Goal: Task Accomplishment & Management: Manage account settings

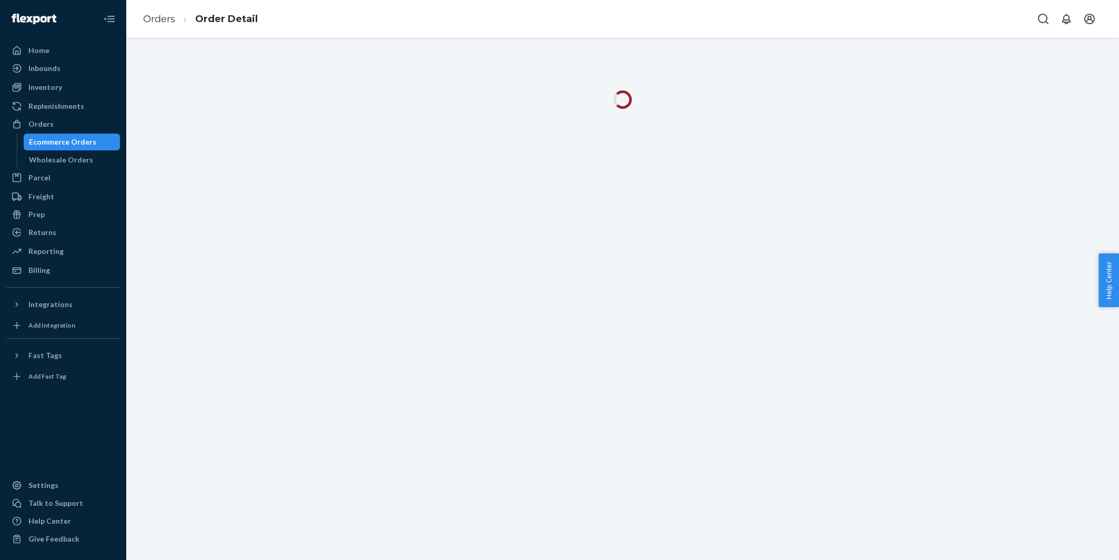
click at [77, 77] on div "Inbounds Shipping Plans Problems" at bounding box center [63, 69] width 114 height 18
click at [76, 86] on div "Inventory" at bounding box center [63, 87] width 112 height 15
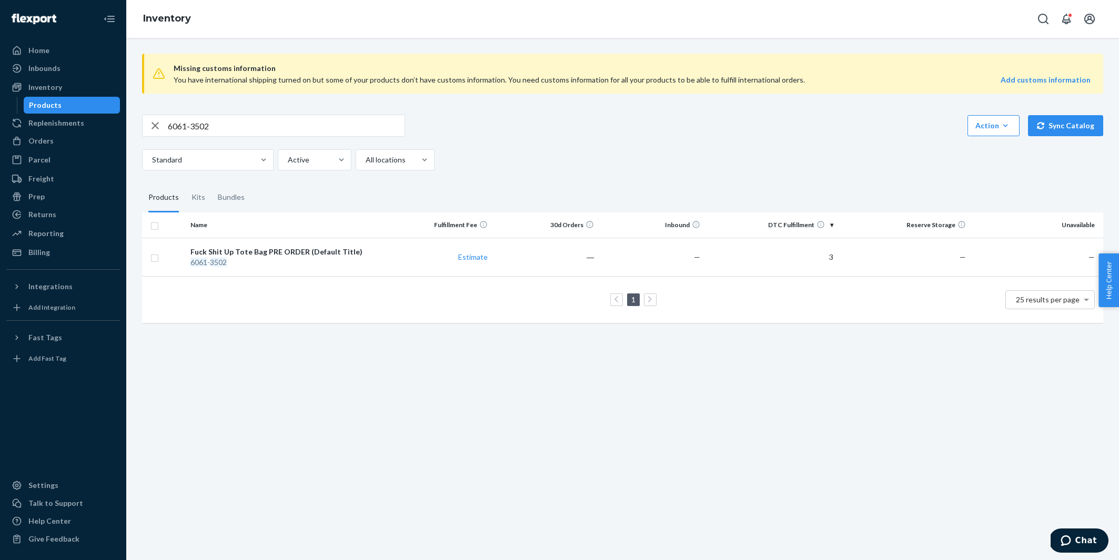
click at [205, 129] on input "6061-3502" at bounding box center [286, 125] width 237 height 21
paste input "624-2577"
click at [313, 132] on input "6624-2577" at bounding box center [286, 125] width 237 height 21
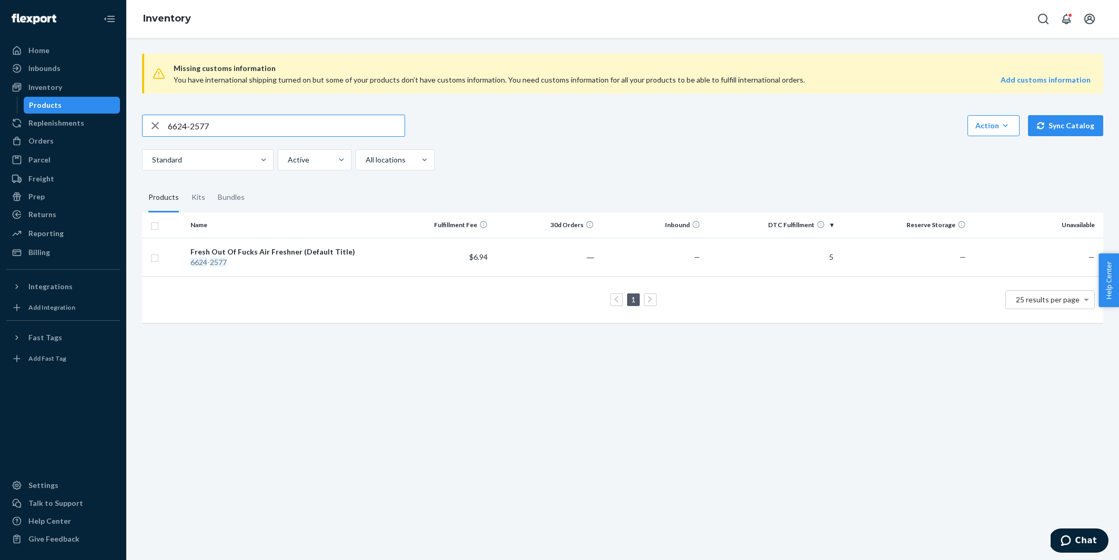
click at [313, 132] on input "6624-2577" at bounding box center [286, 125] width 237 height 21
paste input "3048"
click at [229, 137] on div "6624-3048 Action Create product Create kit or bundle Bulk create products Bulk …" at bounding box center [622, 143] width 961 height 56
click at [225, 133] on input "6624-3048" at bounding box center [286, 125] width 237 height 21
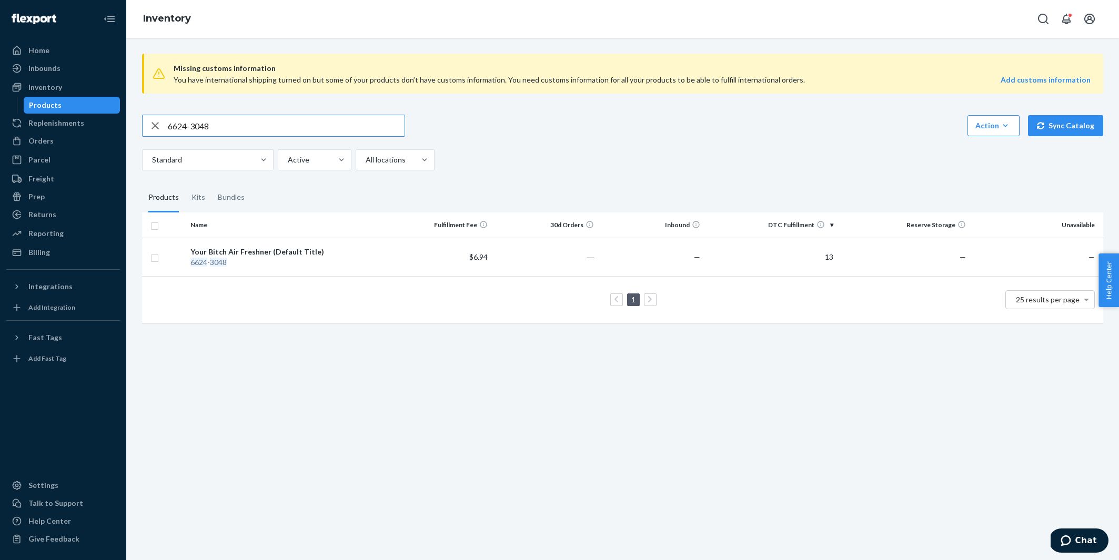
click at [225, 133] on input "6624-3048" at bounding box center [286, 125] width 237 height 21
paste input "30AV7C12OB"
click at [309, 122] on input "30AV7C12OB" at bounding box center [286, 125] width 237 height 21
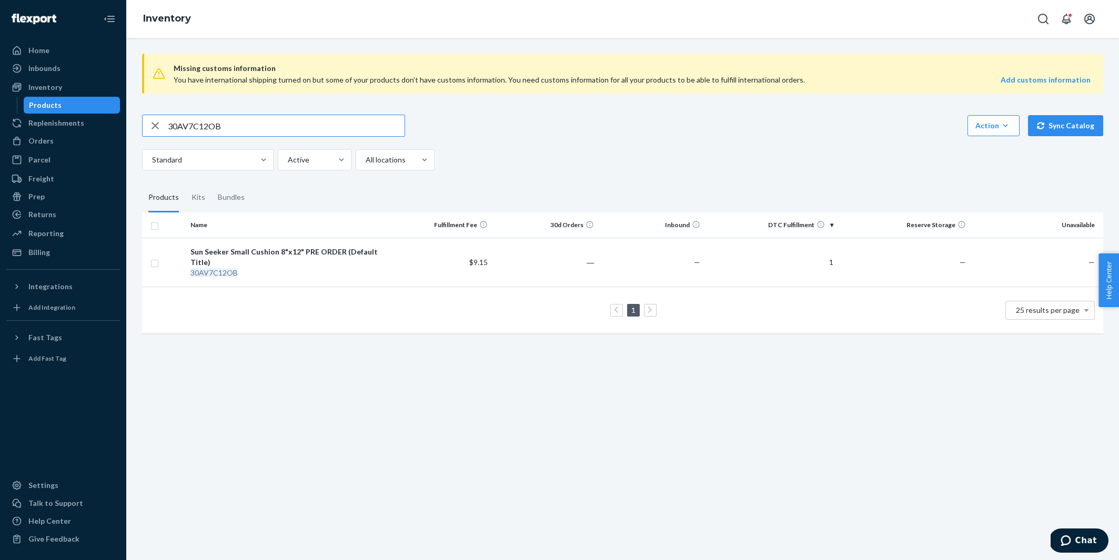
click at [309, 122] on input "30AV7C12OB" at bounding box center [286, 125] width 237 height 21
paste input "TG81"
click at [242, 126] on input "30TG817C12OB" at bounding box center [286, 125] width 237 height 21
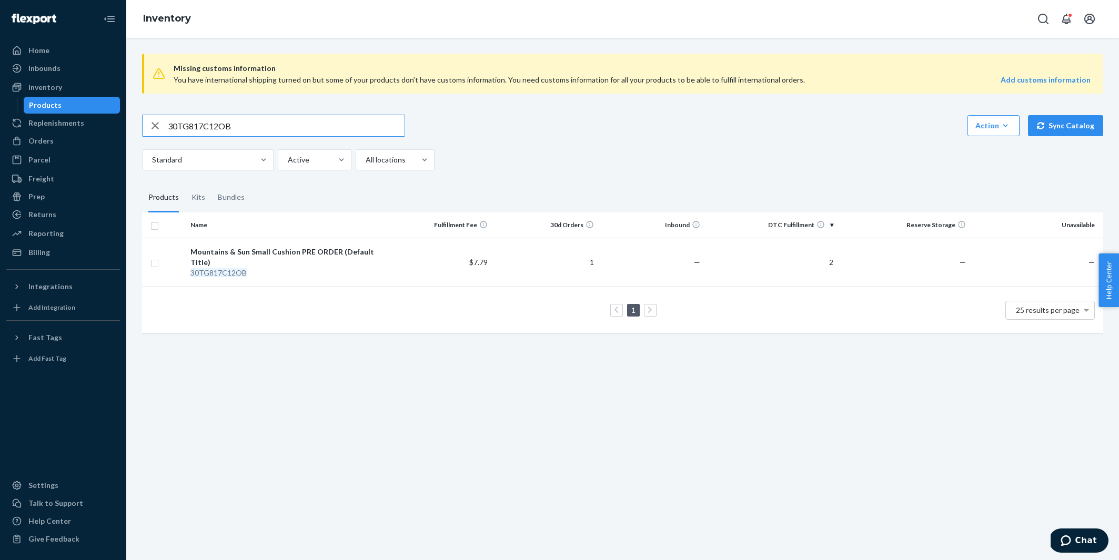
paste input "RN148"
type input "30RN148C12OB"
click at [67, 66] on div "Inbounds" at bounding box center [63, 68] width 112 height 15
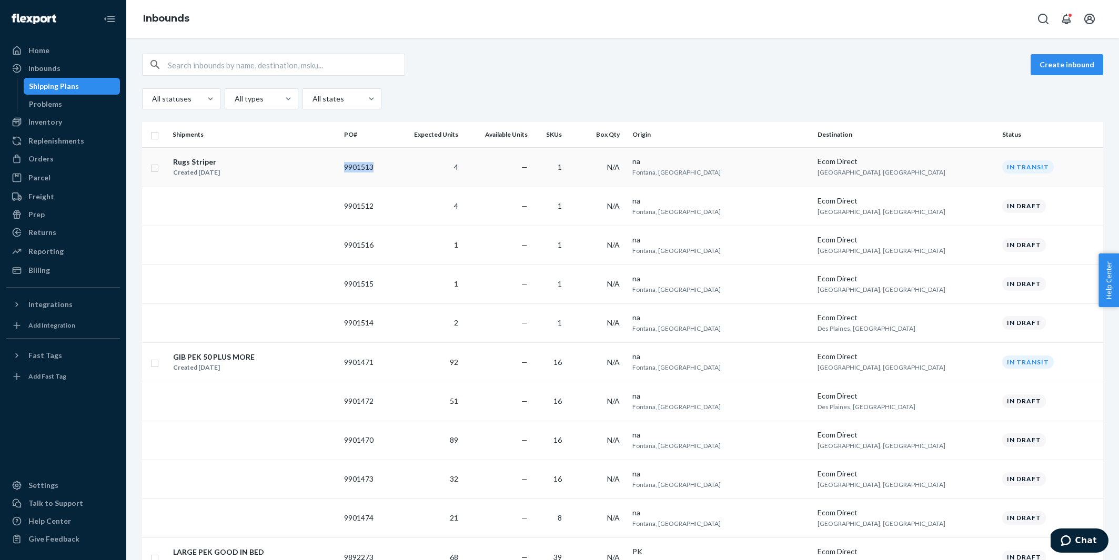
copy td "9901513"
drag, startPoint x: 418, startPoint y: 166, endPoint x: 383, endPoint y: 165, distance: 34.7
click at [383, 165] on td "9901513" at bounding box center [366, 166] width 52 height 39
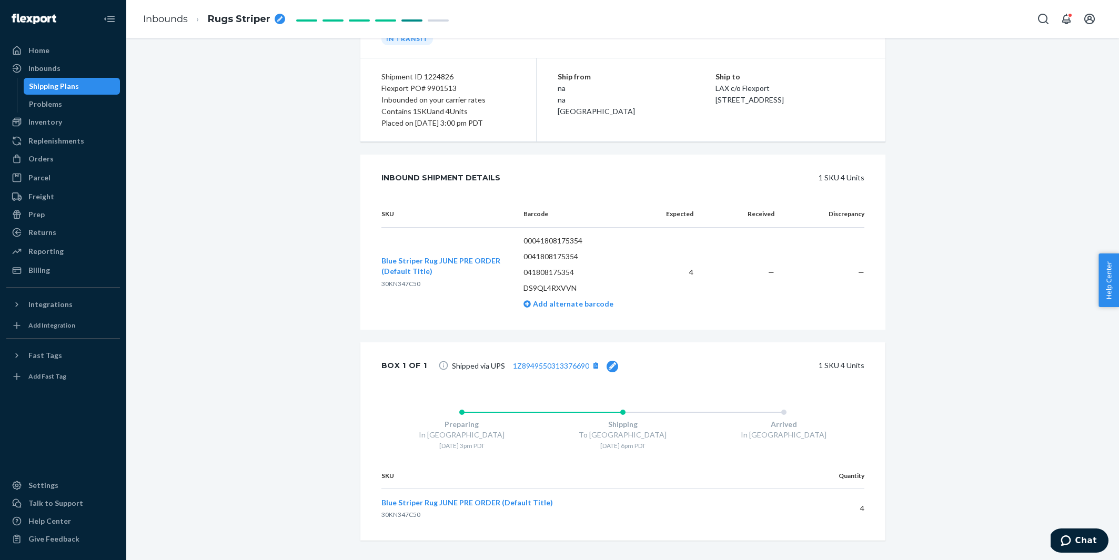
scroll to position [125, 0]
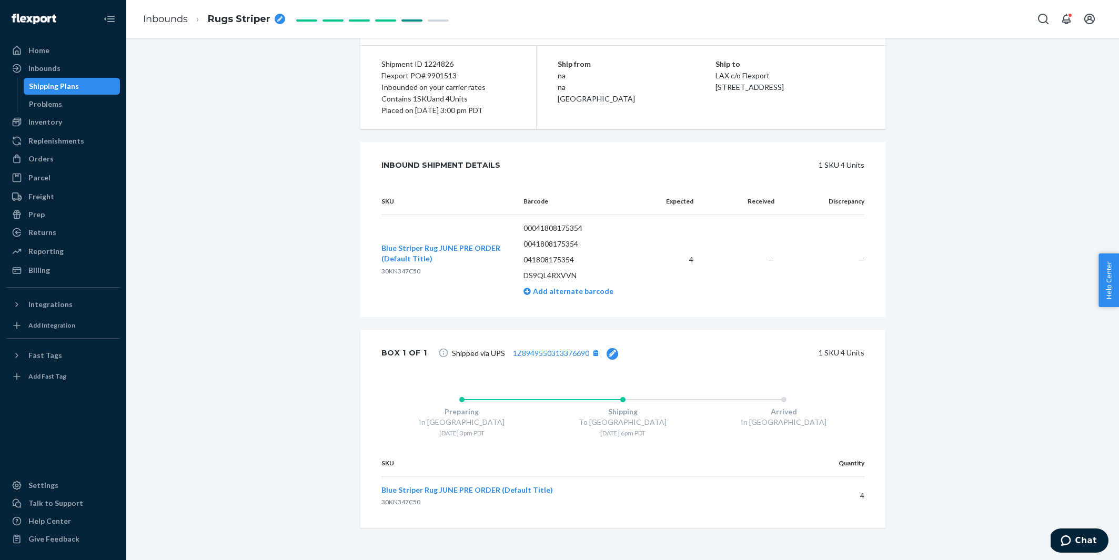
click at [614, 353] on div at bounding box center [613, 354] width 12 height 12
click at [587, 349] on div "Update" at bounding box center [591, 353] width 25 height 11
click at [75, 68] on div "Inbounds" at bounding box center [63, 68] width 112 height 15
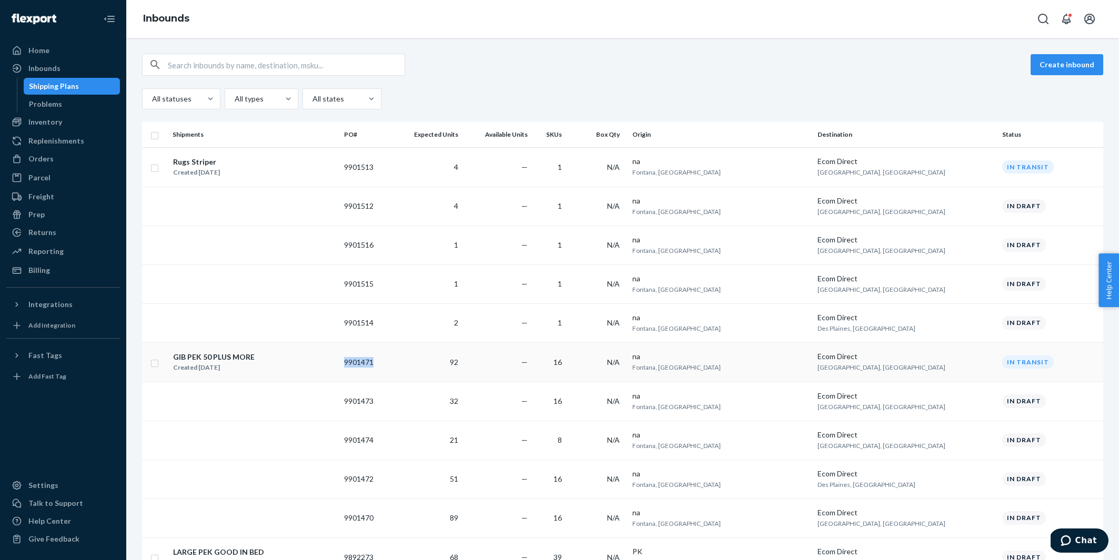
copy td "9901471"
drag, startPoint x: 420, startPoint y: 359, endPoint x: 385, endPoint y: 361, distance: 35.3
click at [385, 361] on td "9901471" at bounding box center [366, 361] width 52 height 39
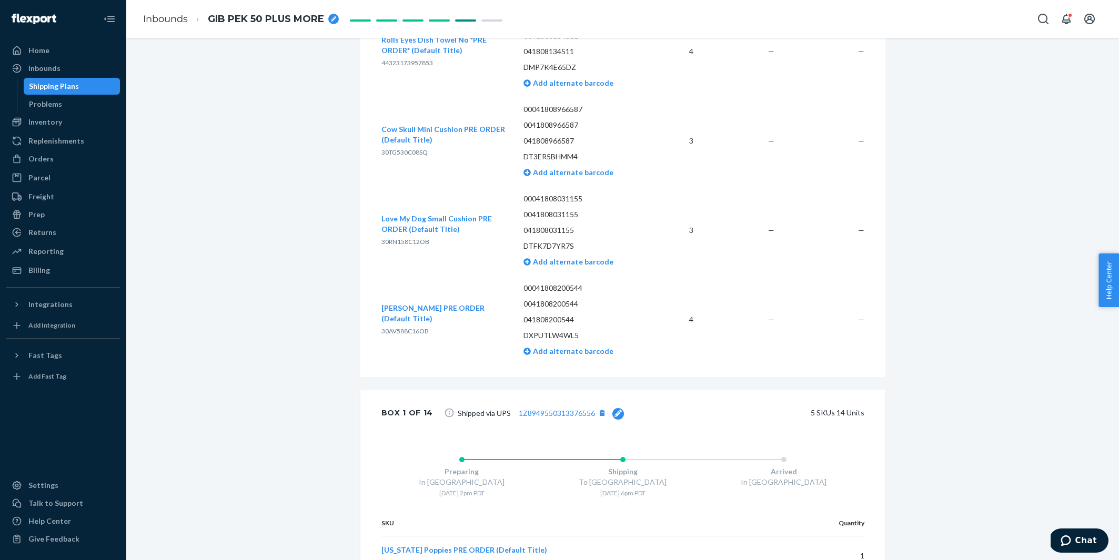
scroll to position [1670, 0]
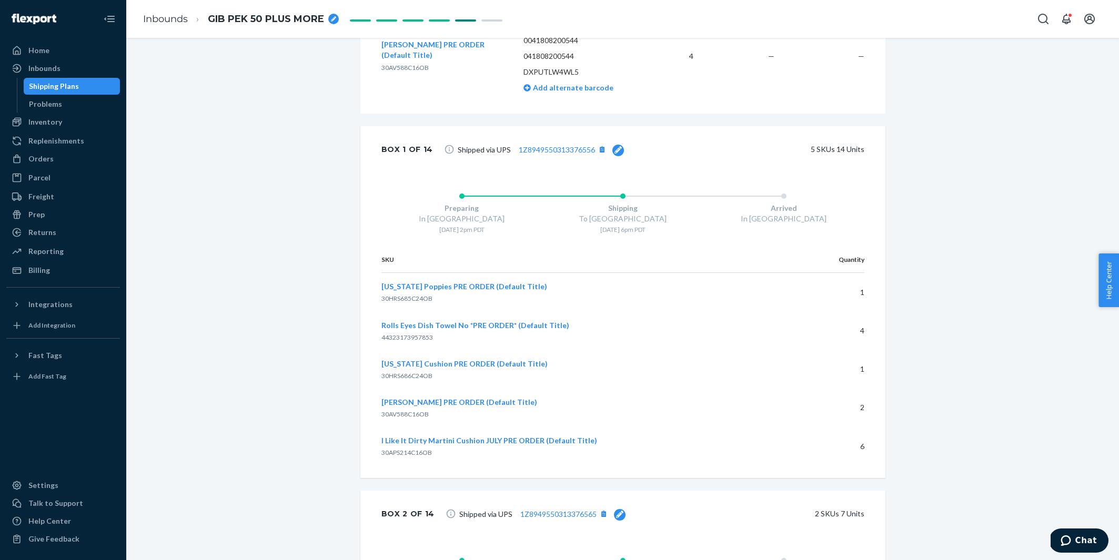
click at [622, 145] on div "Shipped via UPS 1Z8949550313376556 5 SKUs 14 Units" at bounding box center [652, 149] width 423 height 21
click at [619, 146] on div at bounding box center [618, 151] width 12 height 12
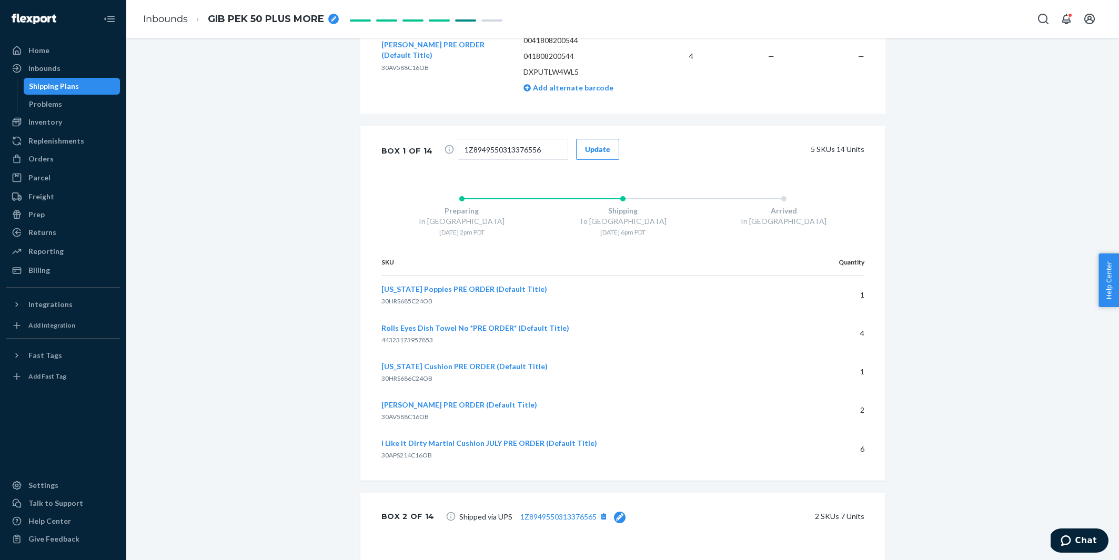
click at [599, 142] on button "Update" at bounding box center [597, 149] width 43 height 21
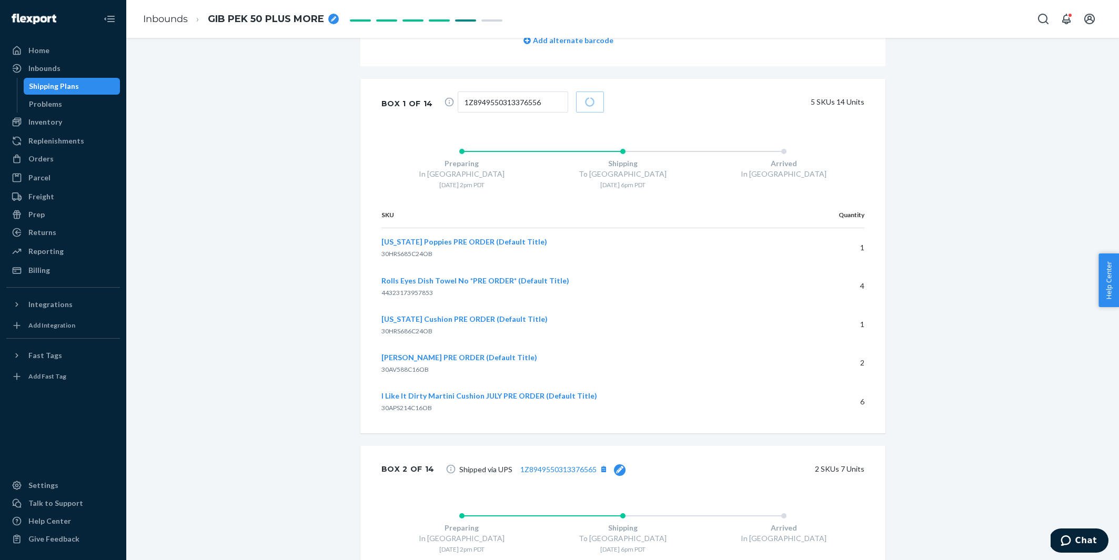
scroll to position [1730, 0]
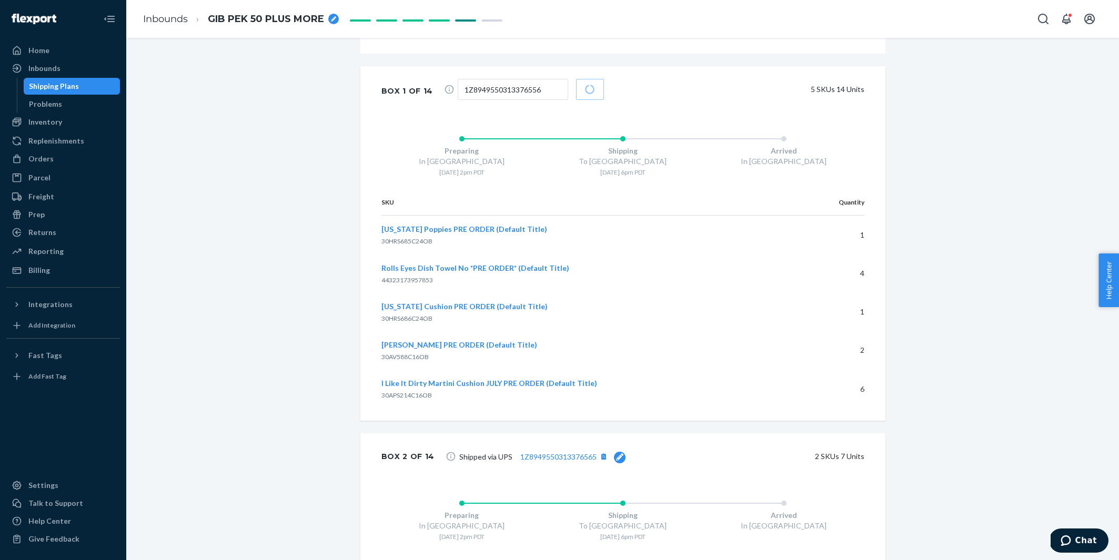
click at [616, 458] on icon at bounding box center [619, 456] width 7 height 7
click at [598, 453] on div "Update" at bounding box center [599, 454] width 25 height 11
click at [563, 90] on link "1Z8949550313376556" at bounding box center [557, 89] width 76 height 9
click at [77, 67] on div "Inbounds" at bounding box center [63, 68] width 112 height 15
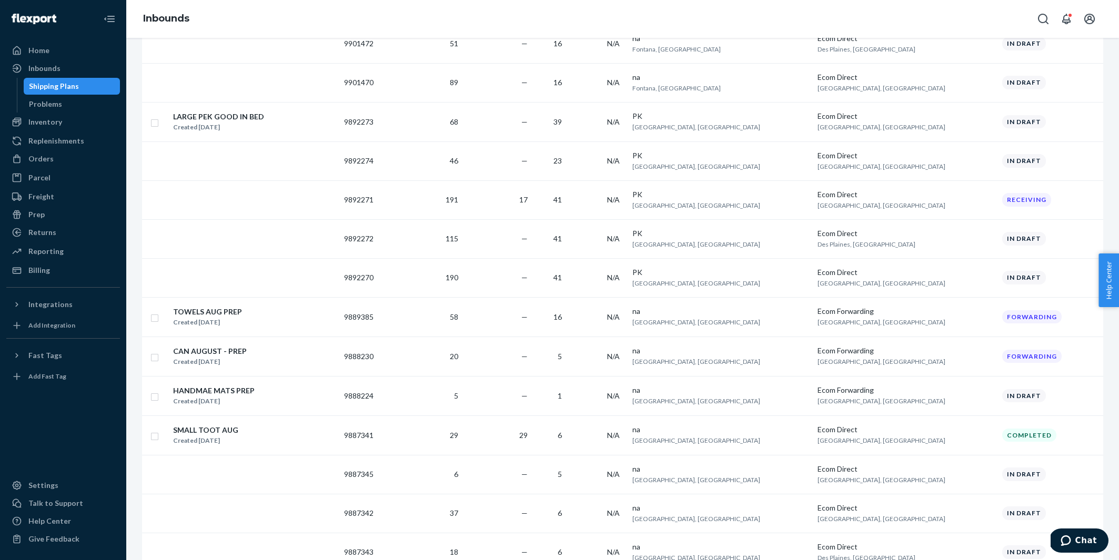
scroll to position [450, 0]
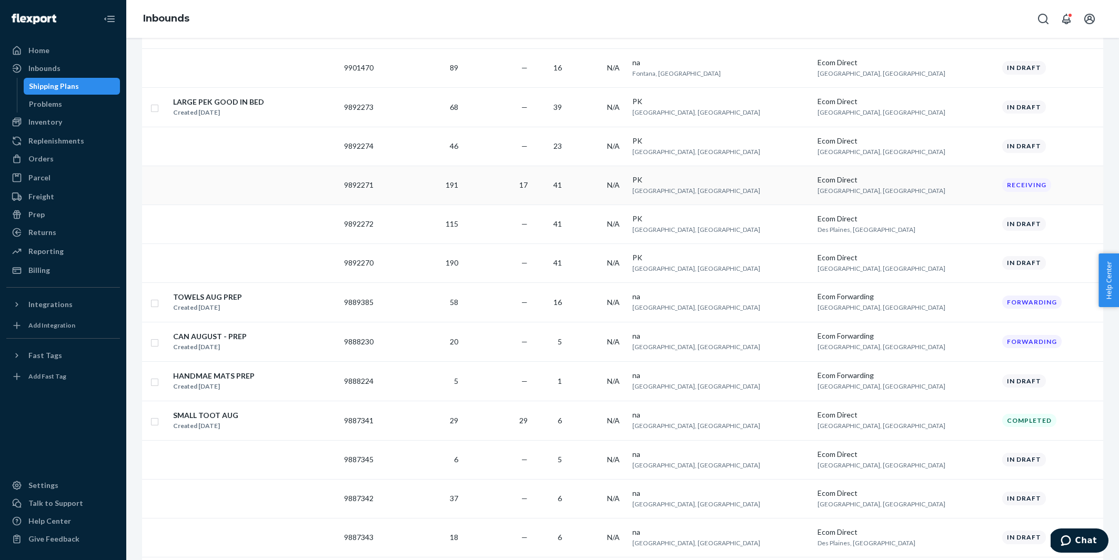
click at [308, 184] on td at bounding box center [253, 185] width 171 height 39
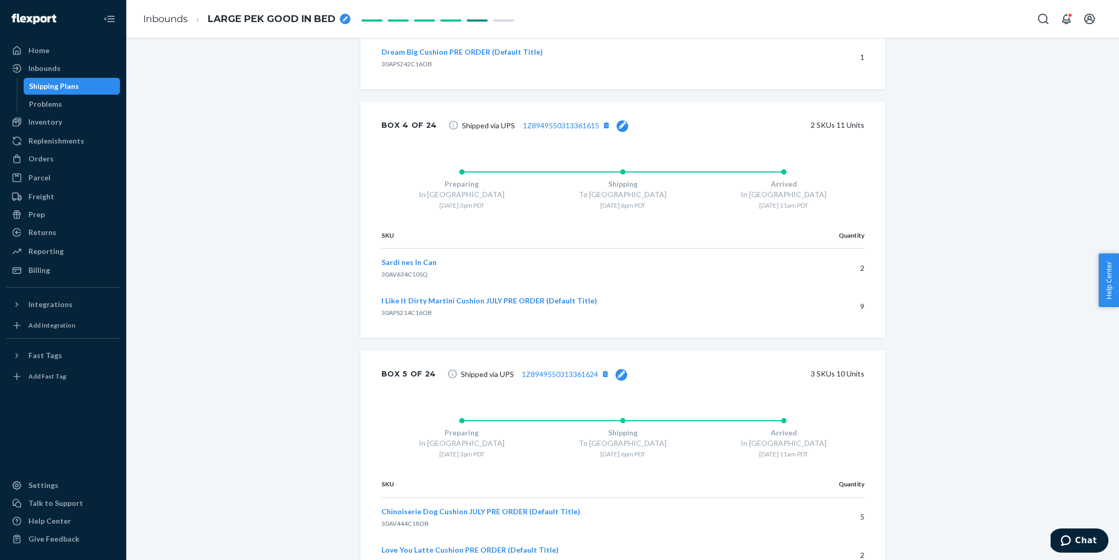
scroll to position [6327, 0]
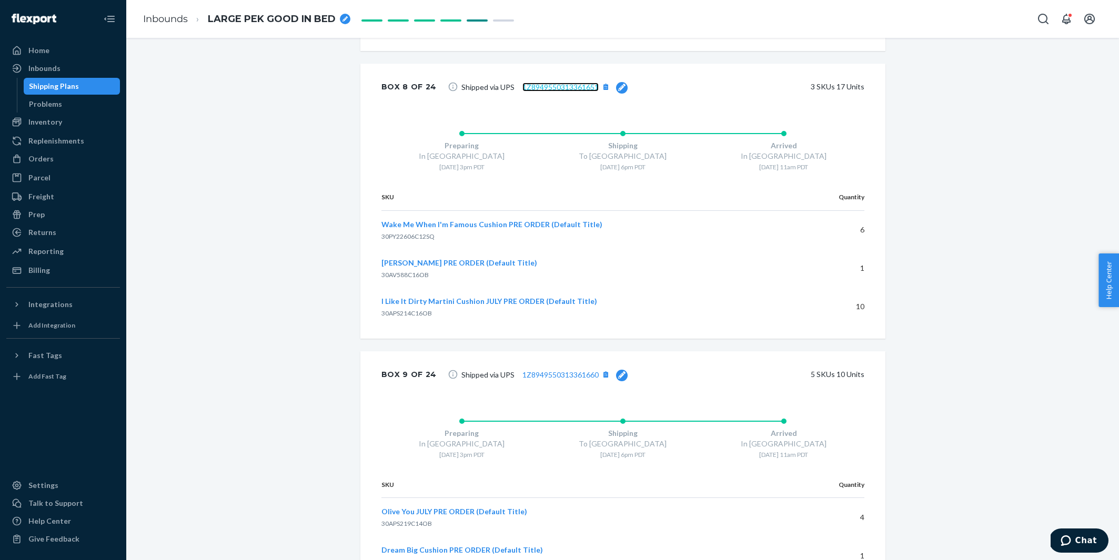
click at [555, 85] on link "1Z8949550313361651" at bounding box center [560, 87] width 76 height 9
click at [50, 161] on div "Orders" at bounding box center [40, 159] width 25 height 11
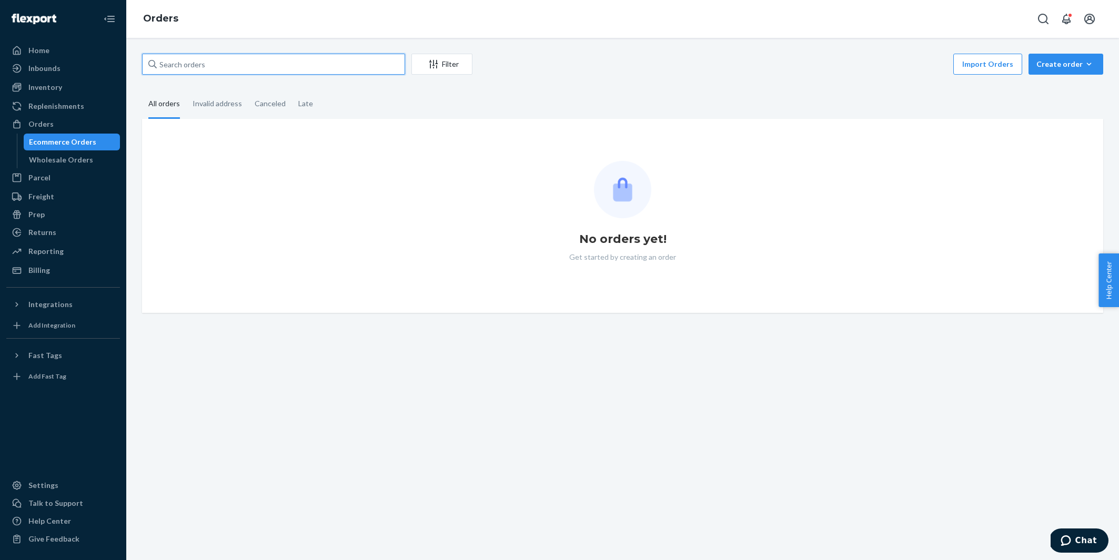
click at [215, 68] on input "text" at bounding box center [273, 64] width 263 height 21
paste input "BYGSHY3DEL"
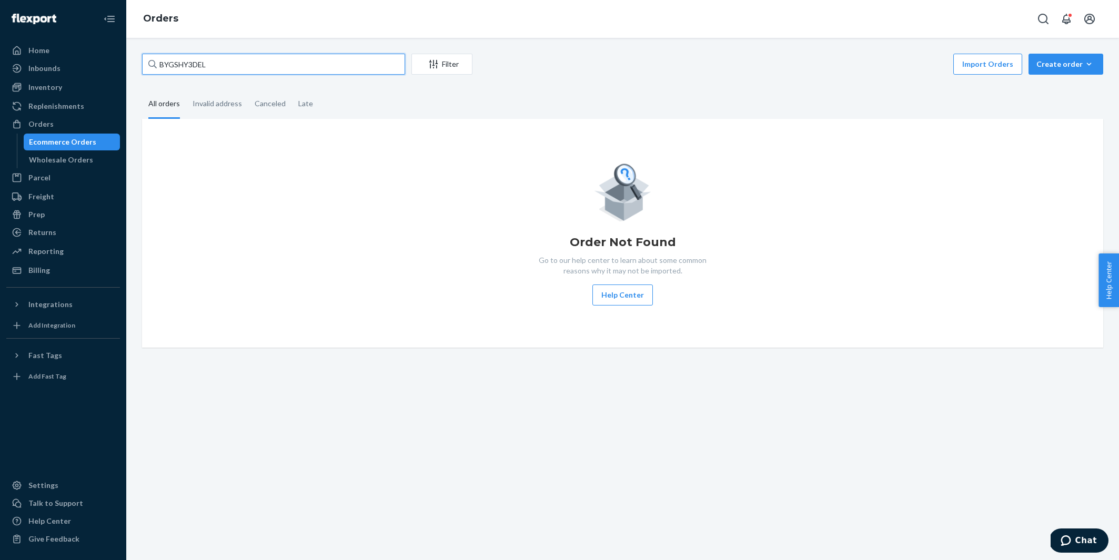
type input "BYGSHY3DEL"
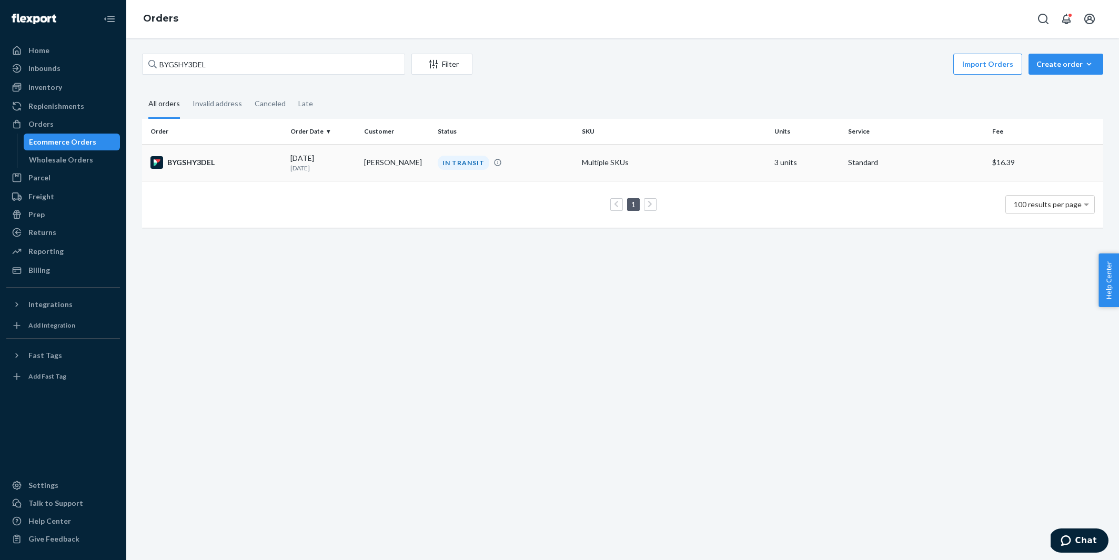
click at [256, 174] on td "BYGSHY3DEL" at bounding box center [214, 162] width 144 height 37
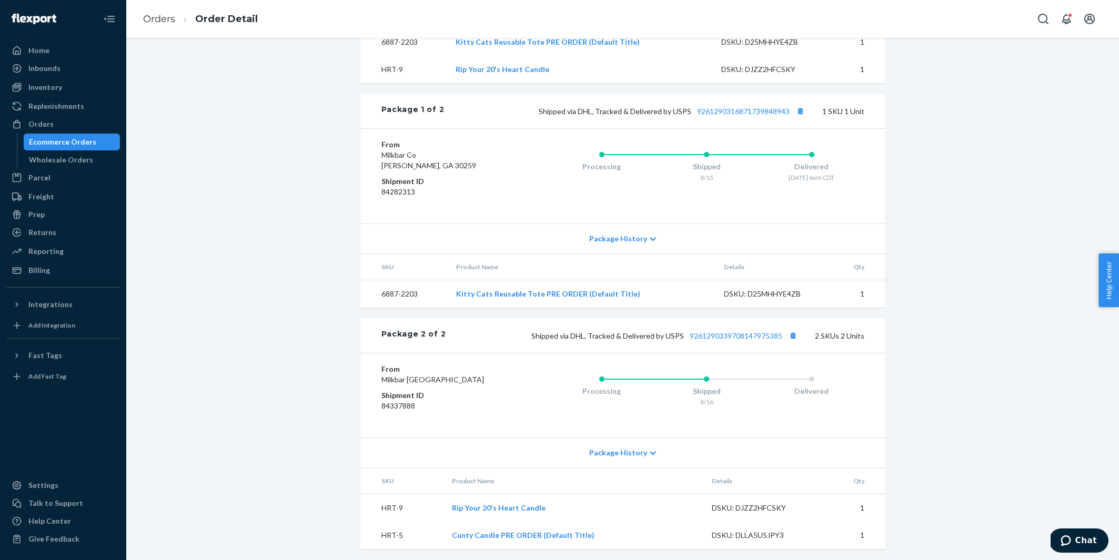
scroll to position [442, 0]
click at [87, 86] on div "Inventory" at bounding box center [63, 87] width 112 height 15
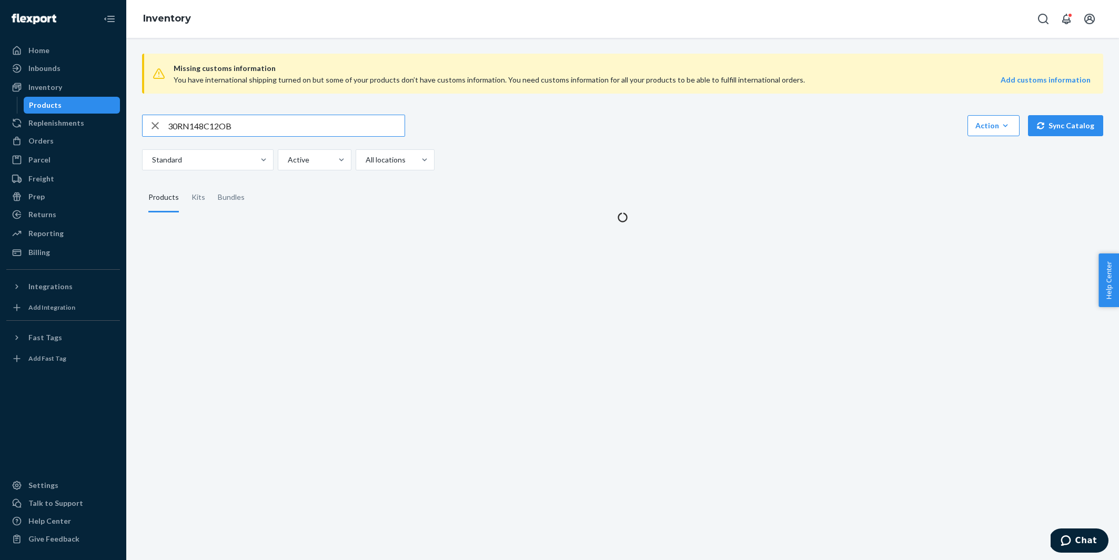
click at [227, 124] on input "30RN148C12OB" at bounding box center [286, 125] width 237 height 21
type input "[DEMOGRAPHIC_DATA]"
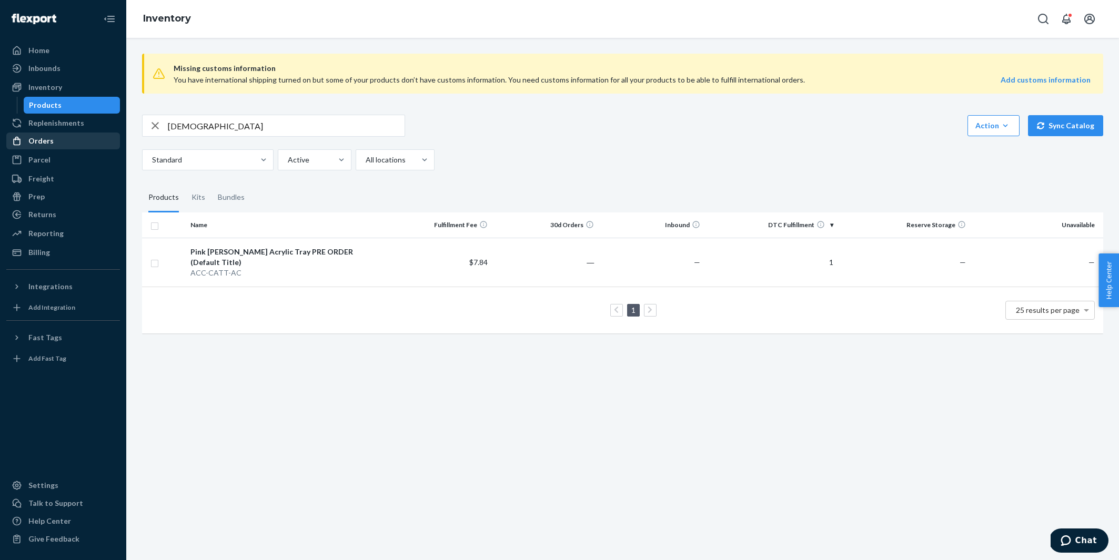
click at [67, 141] on div "Orders" at bounding box center [63, 141] width 112 height 15
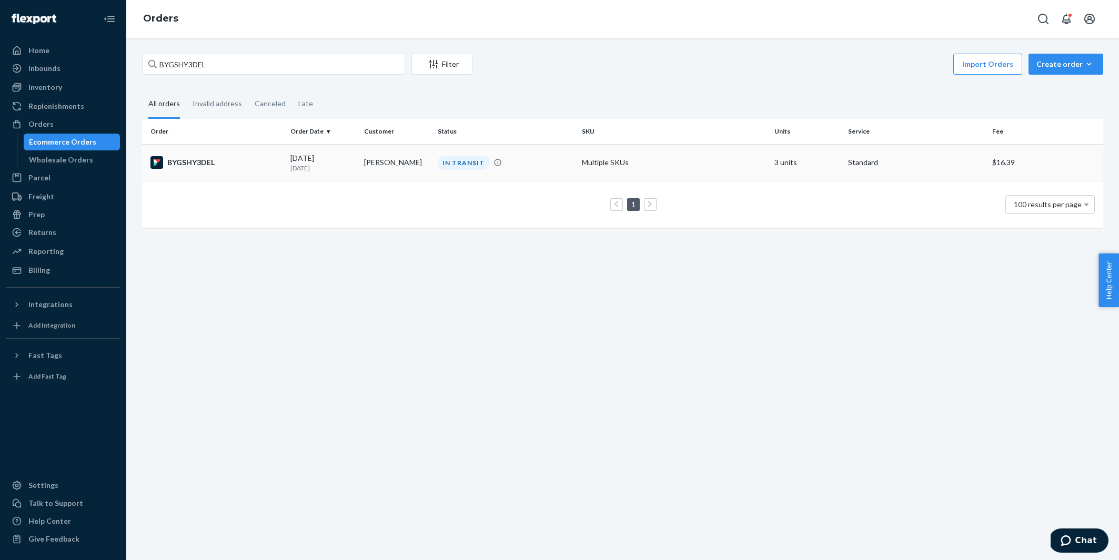
click at [228, 158] on div "BYGSHY3DEL" at bounding box center [216, 162] width 132 height 13
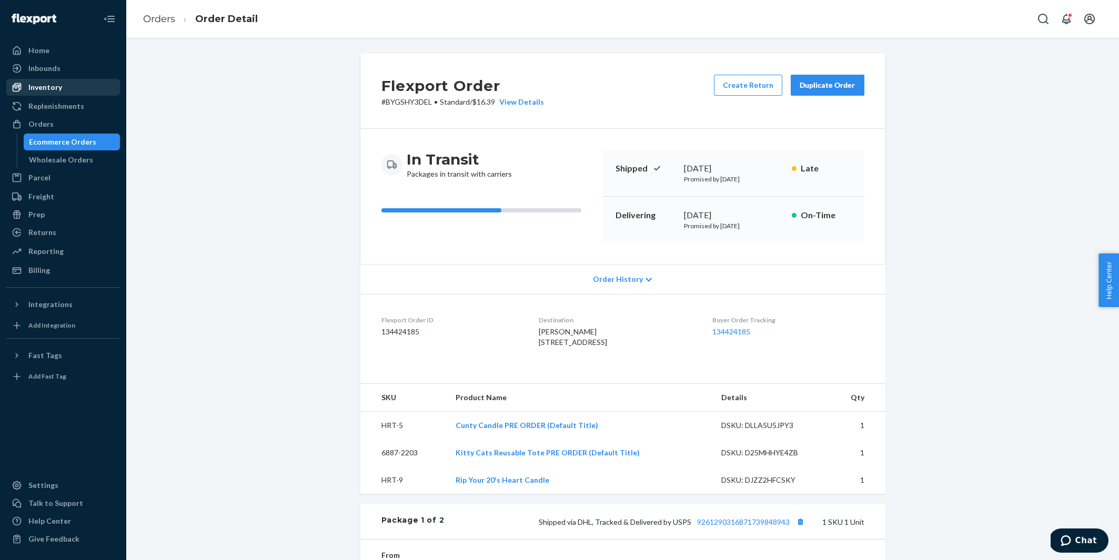
click at [97, 82] on div "Inventory" at bounding box center [63, 87] width 112 height 15
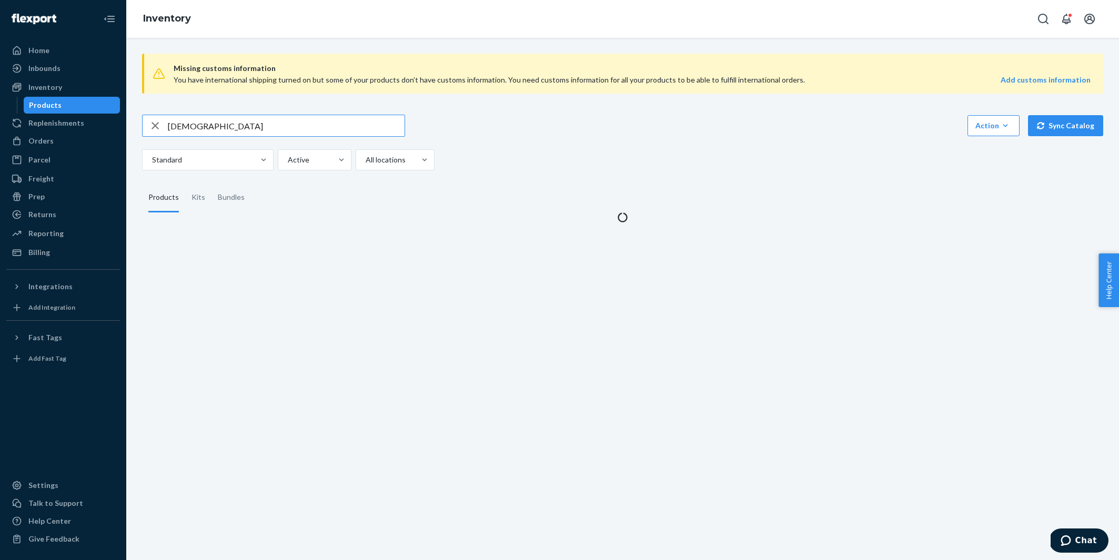
click at [223, 116] on input "[DEMOGRAPHIC_DATA]" at bounding box center [286, 125] width 237 height 21
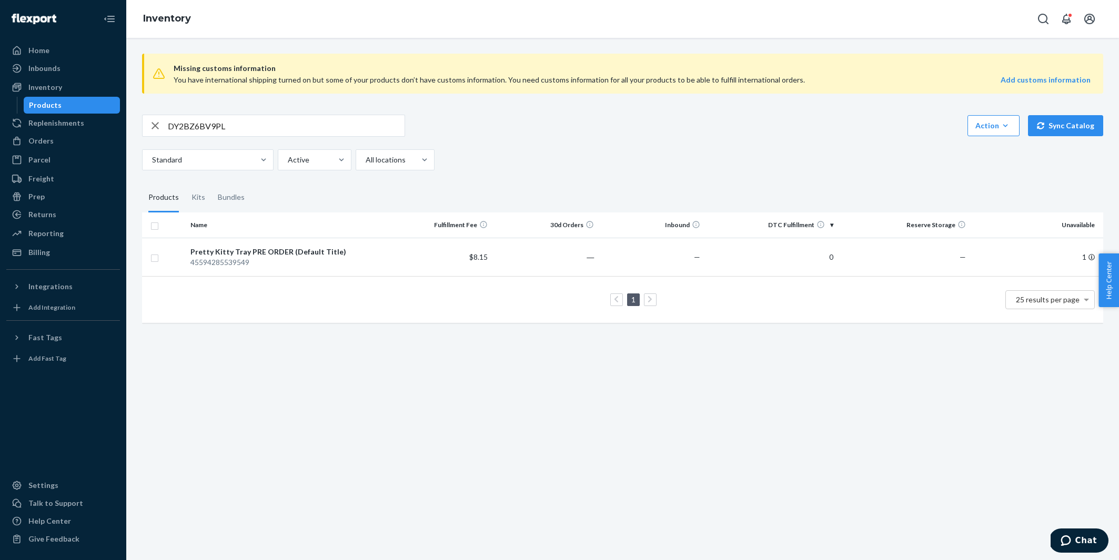
click at [243, 125] on input "DY2BZ6BV9PL" at bounding box center [286, 125] width 237 height 21
paste input "AYBHM7EJDX"
type input "[DEMOGRAPHIC_DATA]"
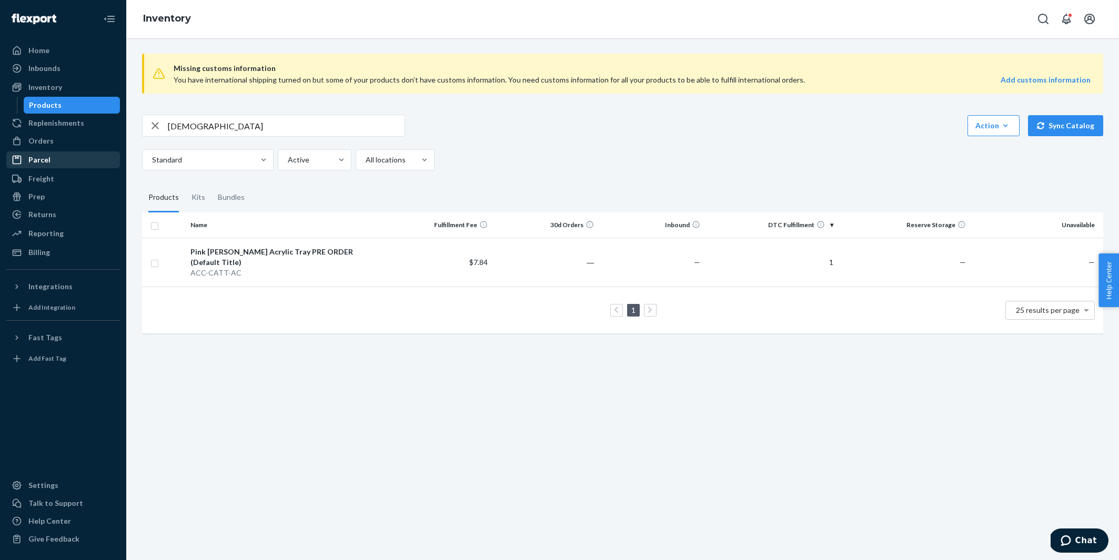
click at [93, 154] on div "Parcel" at bounding box center [63, 160] width 112 height 15
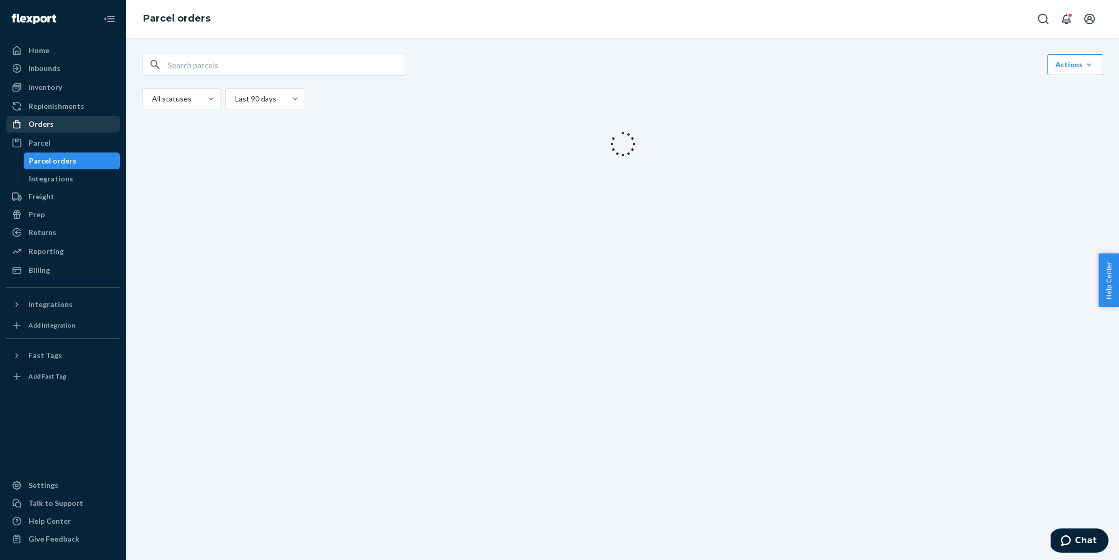
click at [78, 125] on div "Orders" at bounding box center [63, 124] width 112 height 15
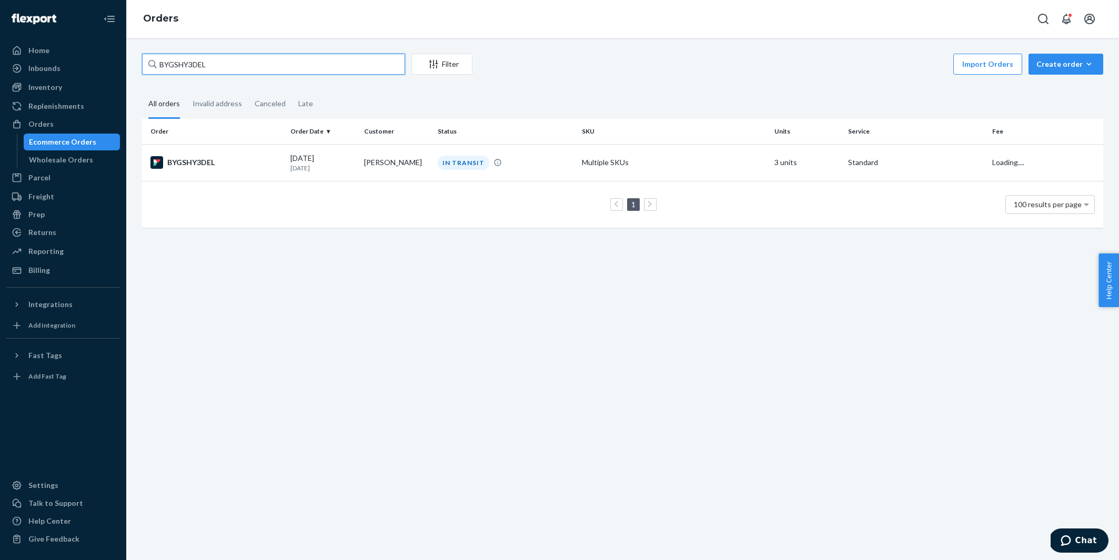
click at [252, 73] on input "BYGSHY3DEL" at bounding box center [273, 64] width 263 height 21
click at [254, 158] on div "BYGSHY3DEL" at bounding box center [216, 162] width 132 height 13
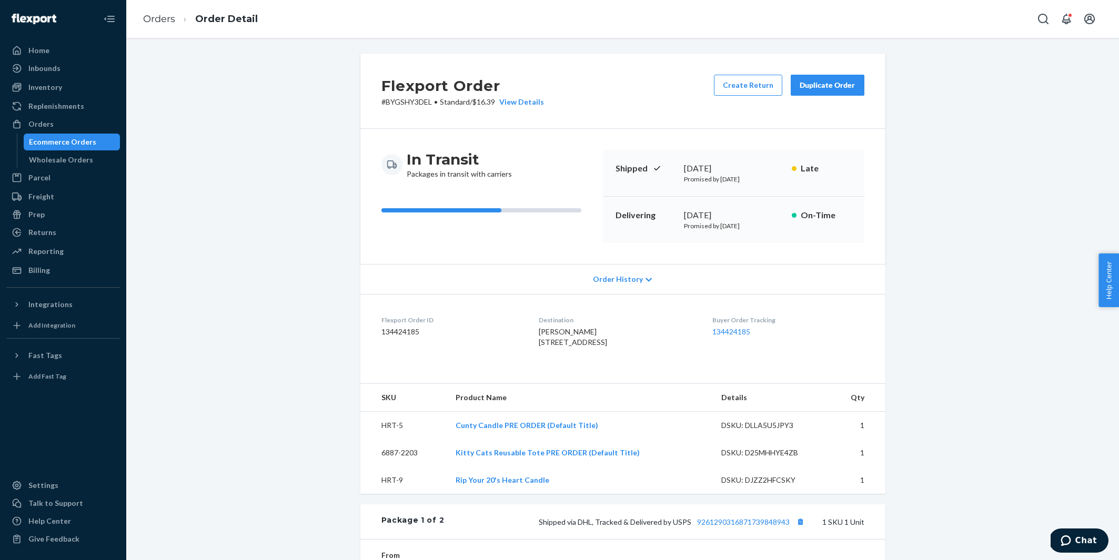
click at [834, 88] on div "Duplicate Order" at bounding box center [828, 85] width 56 height 11
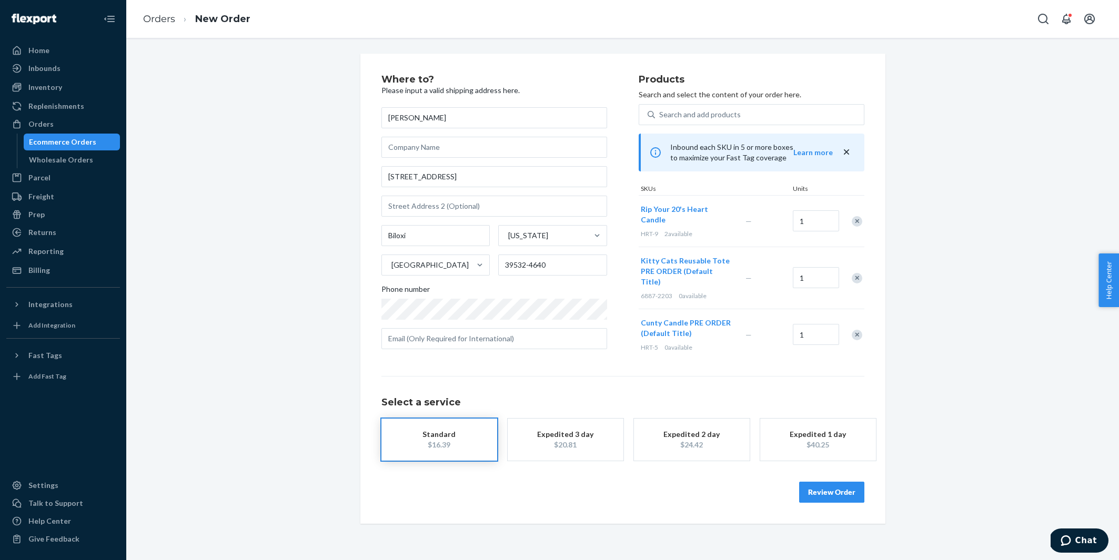
click at [858, 218] on div "Remove Item" at bounding box center [857, 221] width 11 height 11
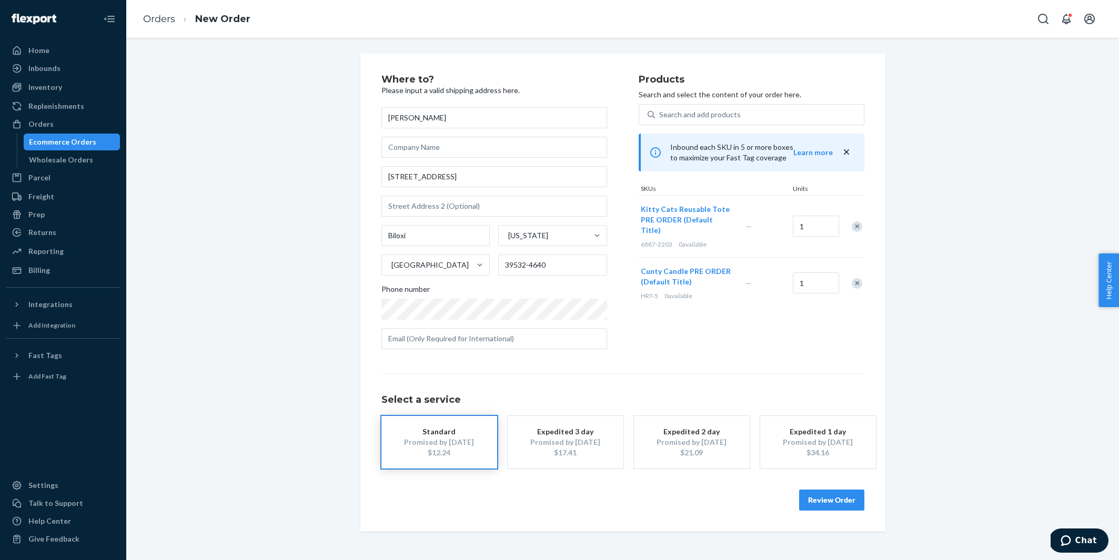
click at [858, 221] on div "Remove Item" at bounding box center [857, 226] width 11 height 11
click at [858, 218] on div "Remove Item" at bounding box center [857, 221] width 11 height 11
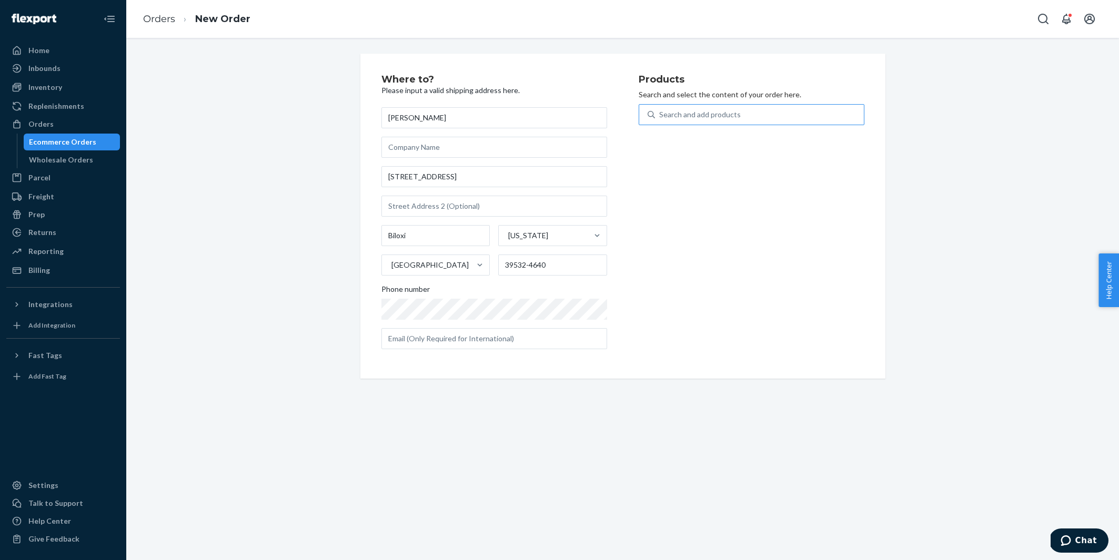
click at [743, 115] on div "Search and add products" at bounding box center [759, 114] width 209 height 19
click at [660, 115] on input "Search and add products" at bounding box center [659, 114] width 1 height 11
paste input "ACC-CATT-AC"
type input "ACC-CATT-AC"
click at [734, 138] on div "Pink [PERSON_NAME] Acrylic Tray PRE ORDER (Default Title)" at bounding box center [732, 145] width 171 height 21
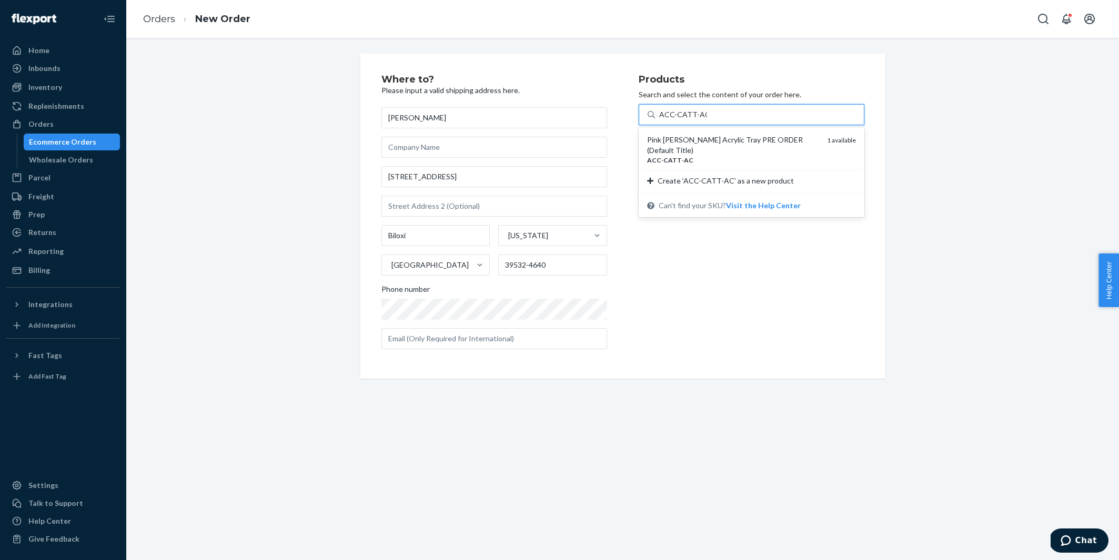
click at [707, 120] on input "ACC-CATT-AC" at bounding box center [683, 114] width 48 height 11
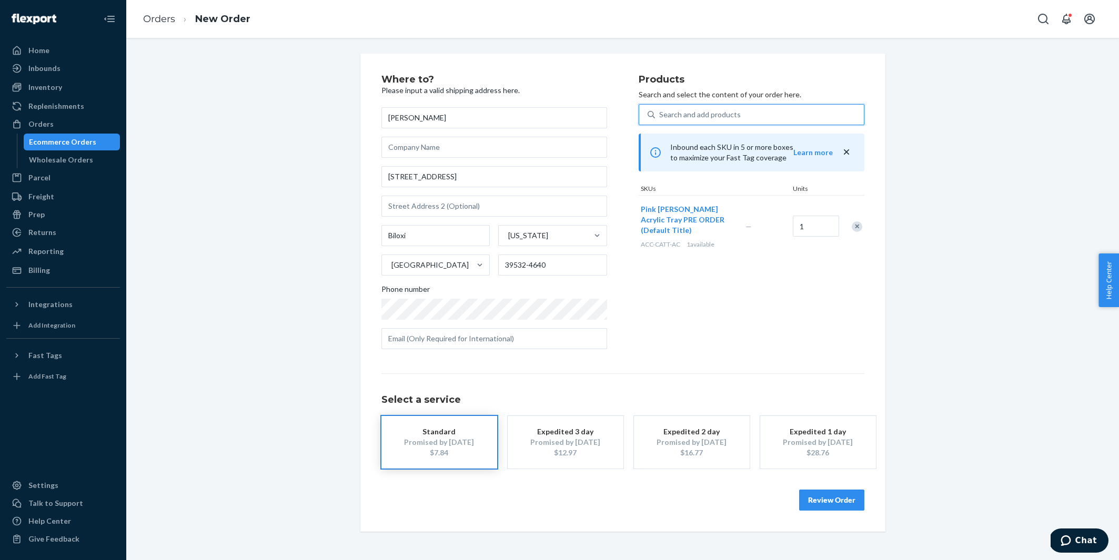
click at [817, 504] on button "Review Order" at bounding box center [831, 500] width 65 height 21
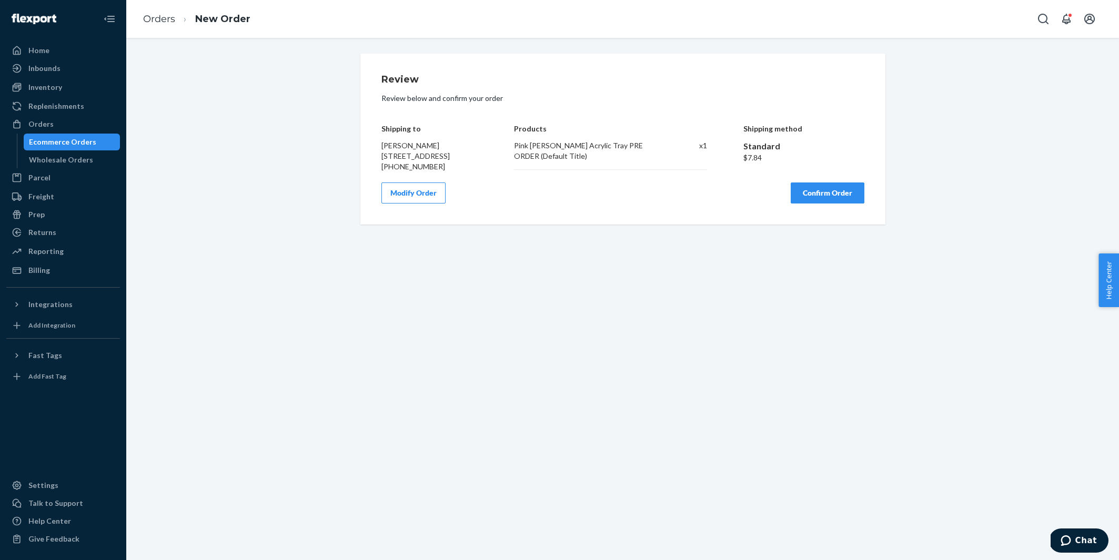
click at [815, 204] on button "Confirm Order" at bounding box center [828, 193] width 74 height 21
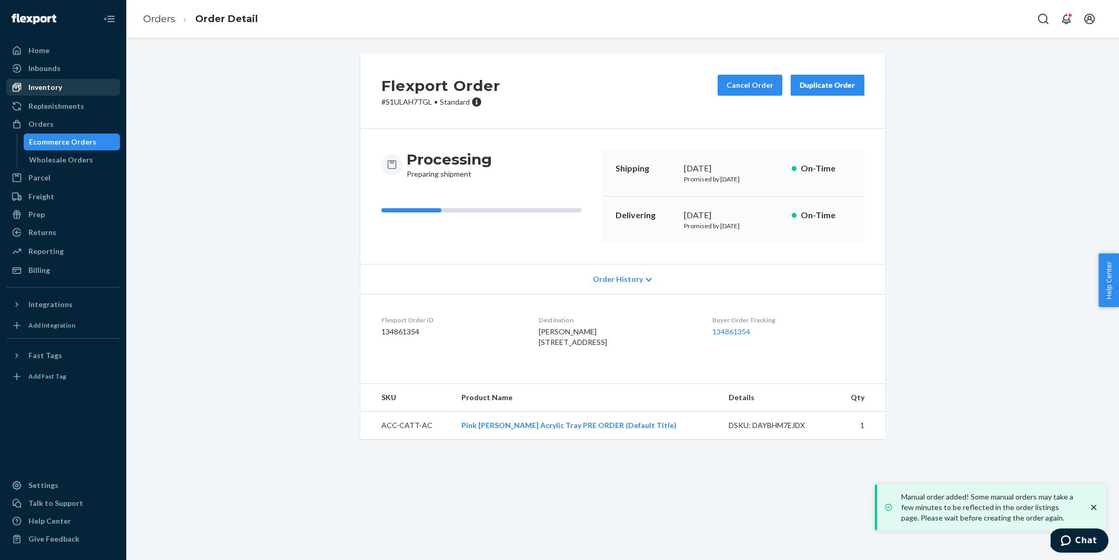
click at [69, 86] on div "Inventory" at bounding box center [63, 87] width 112 height 15
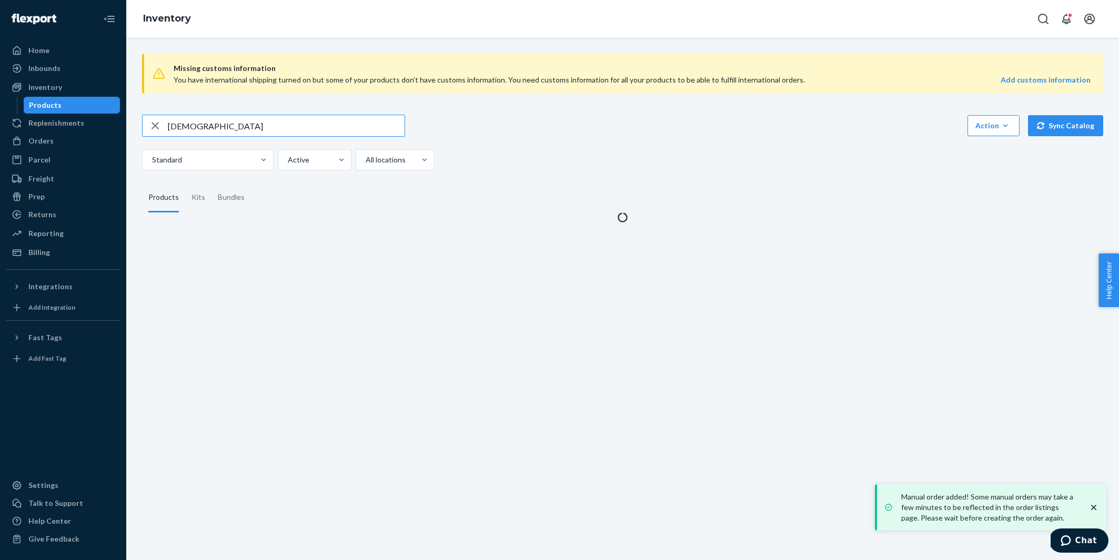
click at [215, 126] on input "[DEMOGRAPHIC_DATA]" at bounding box center [286, 125] width 237 height 21
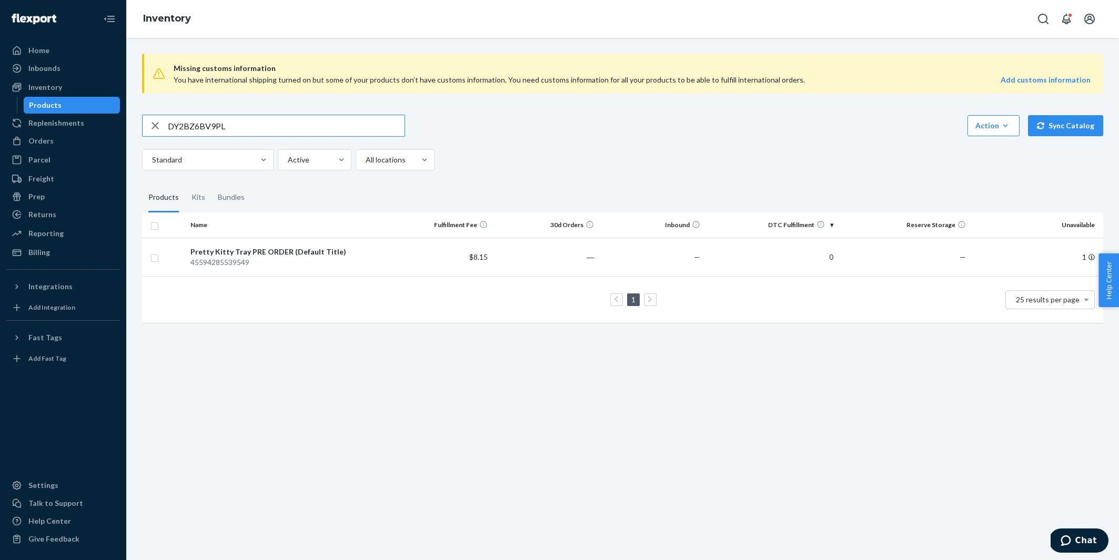
click at [226, 129] on input "DY2BZ6BV9PL" at bounding box center [286, 125] width 237 height 21
type input "pretty"
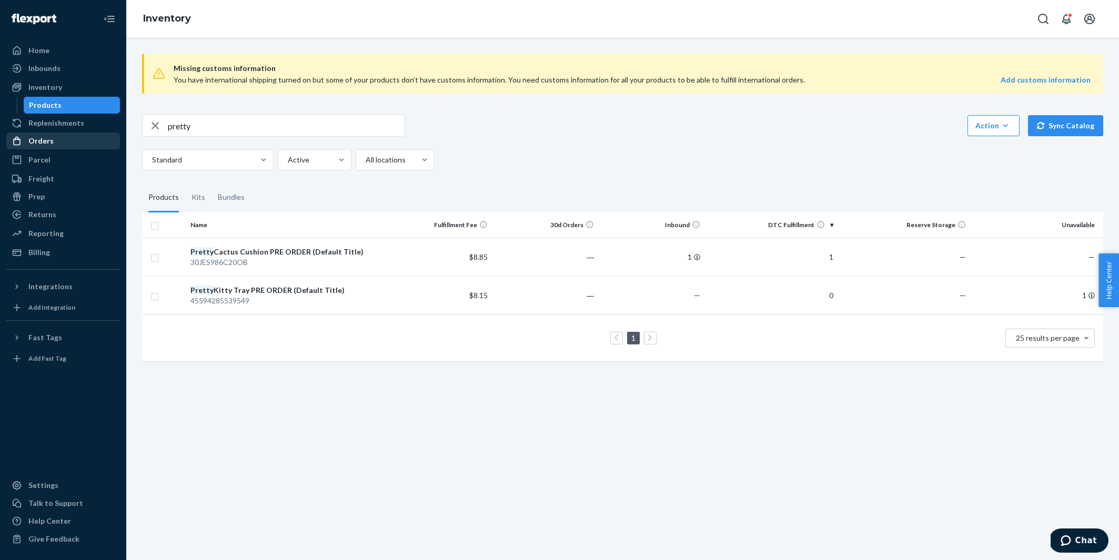
click at [62, 139] on div "Orders" at bounding box center [63, 141] width 112 height 15
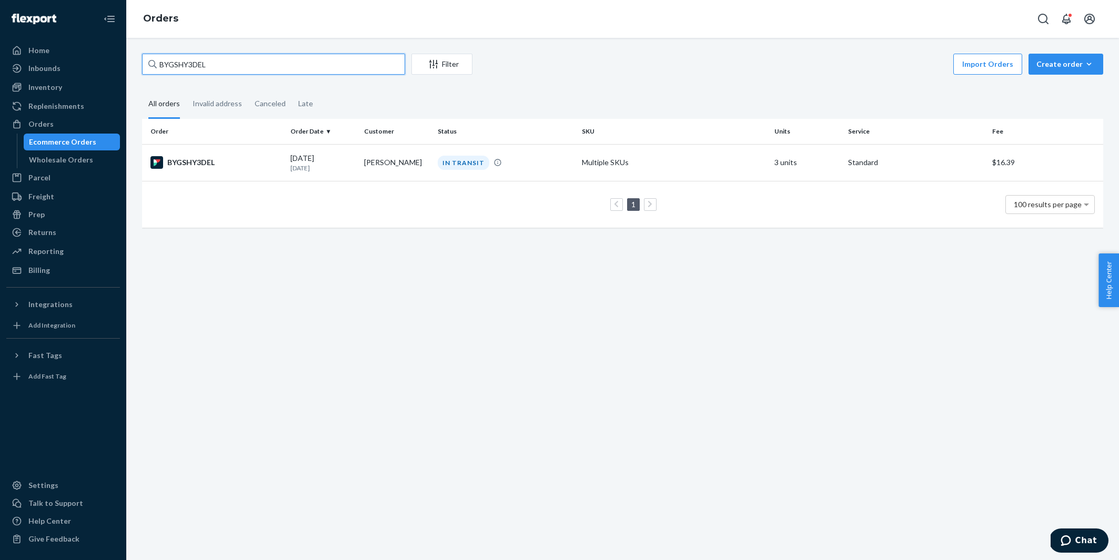
click at [210, 67] on input "BYGSHY3DEL" at bounding box center [273, 64] width 263 height 21
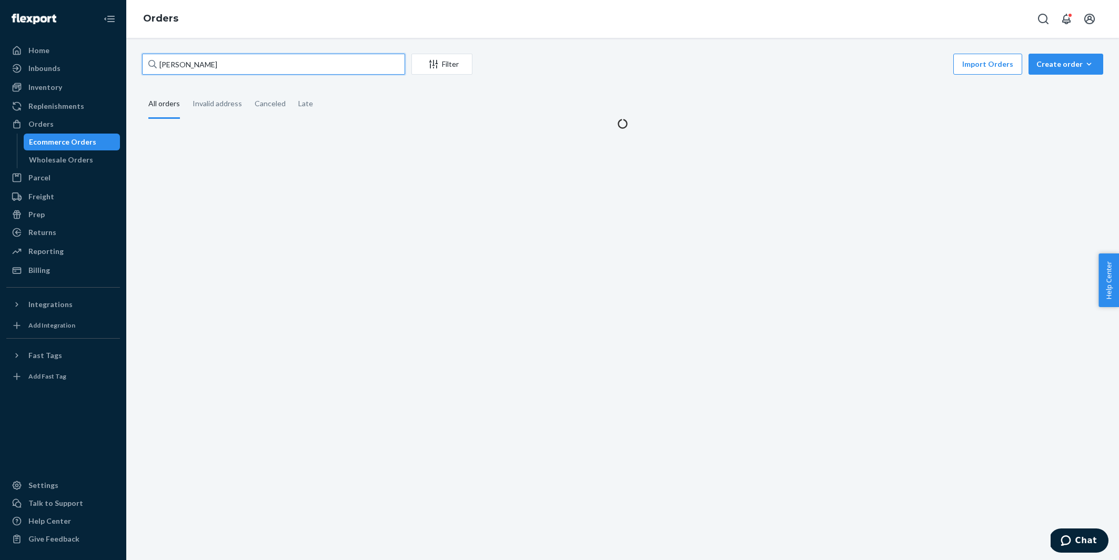
type input "[PERSON_NAME]"
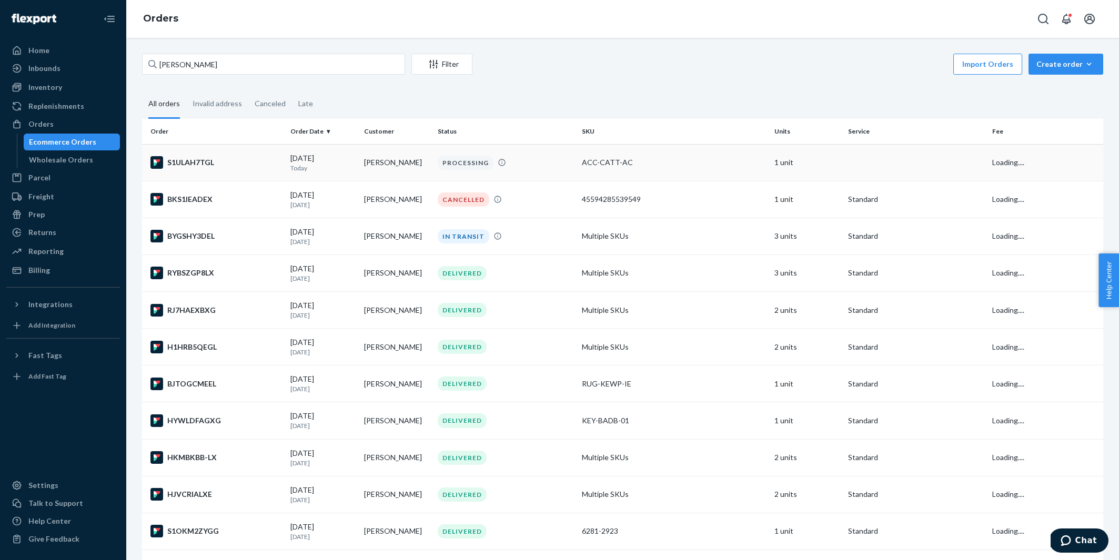
click at [271, 163] on div "S1ULAH7TGL" at bounding box center [216, 162] width 132 height 13
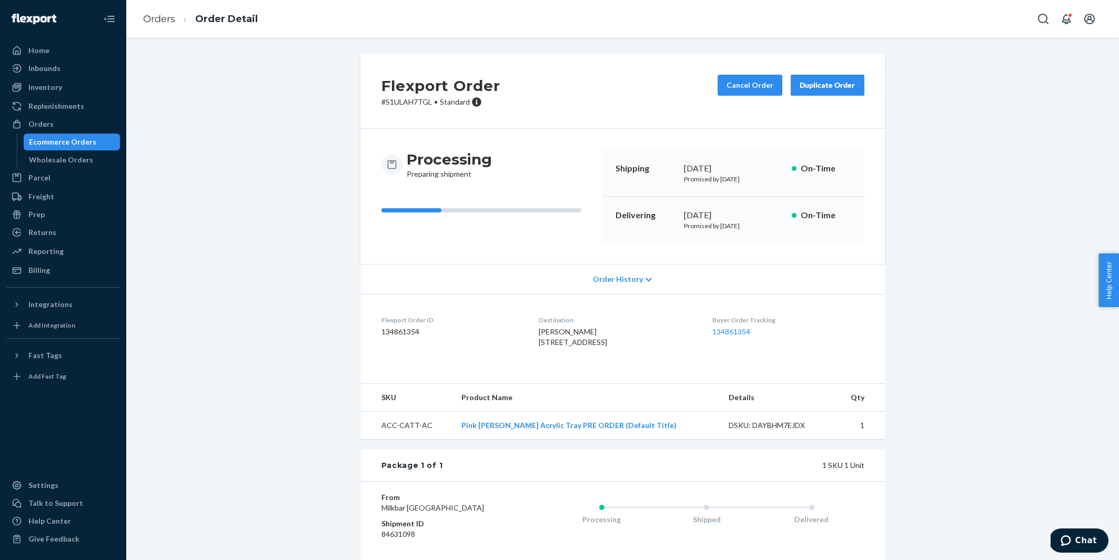
click at [401, 97] on p "# S1ULAH7TGL • Standard" at bounding box center [440, 102] width 119 height 11
click at [399, 103] on p "# S1ULAH7TGL • Standard" at bounding box center [440, 102] width 119 height 11
copy p "S1ULAH7TGL"
click at [63, 123] on div "Orders" at bounding box center [63, 124] width 112 height 15
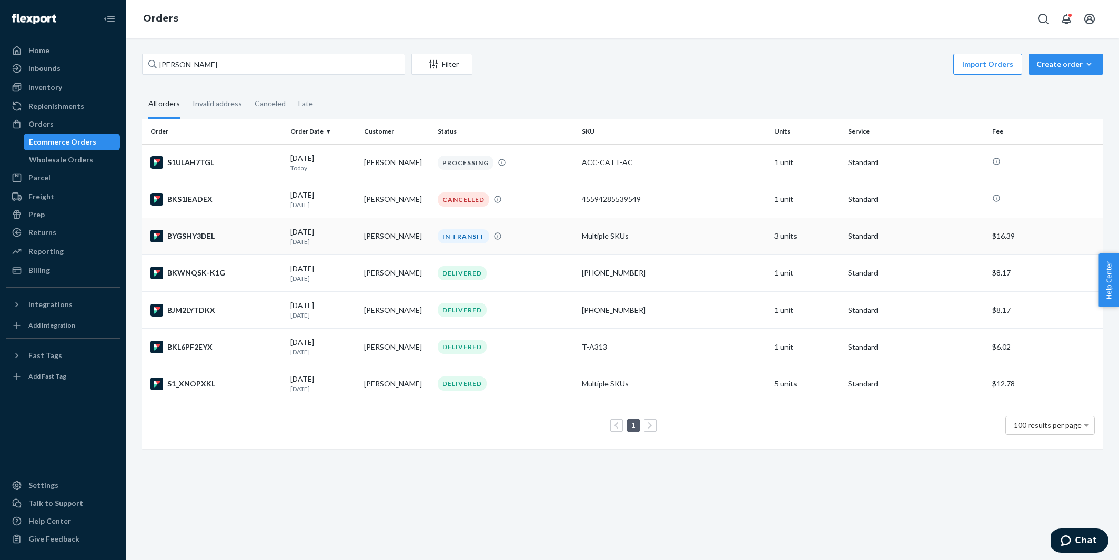
click at [218, 235] on div "BYGSHY3DEL" at bounding box center [216, 236] width 132 height 13
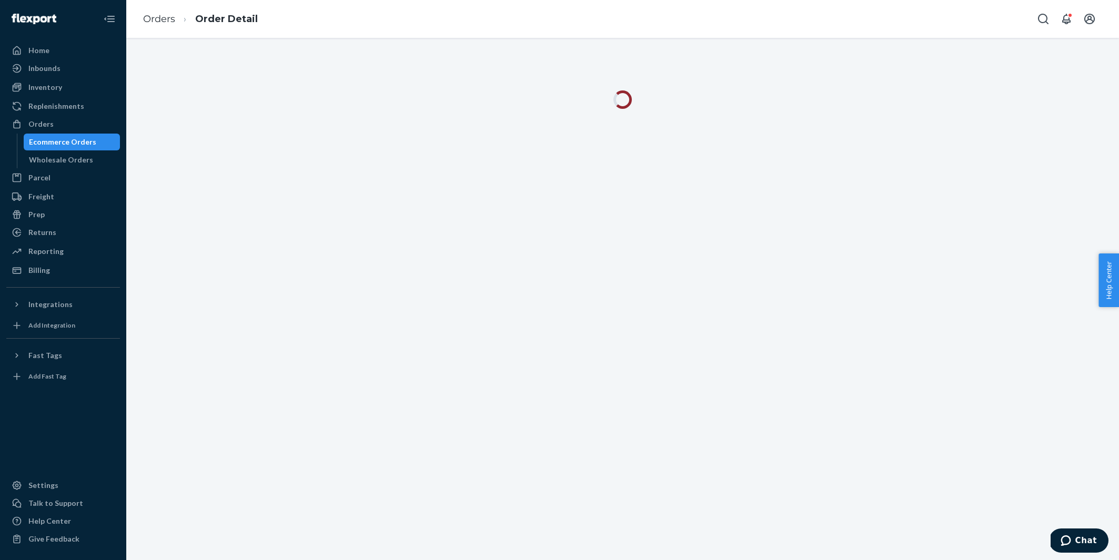
click at [267, 545] on div at bounding box center [622, 299] width 993 height 522
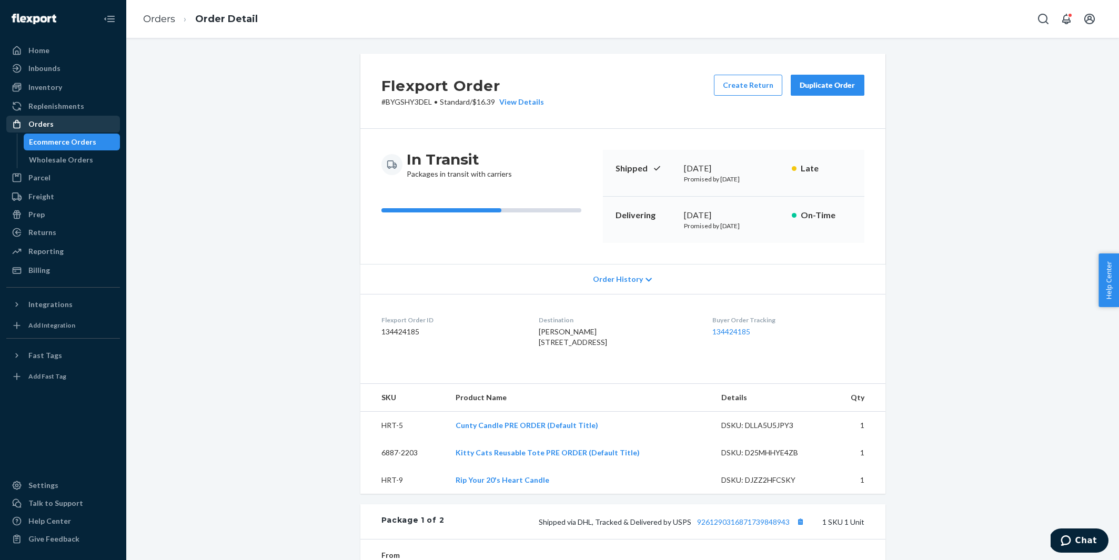
click at [67, 126] on div "Orders" at bounding box center [63, 124] width 112 height 15
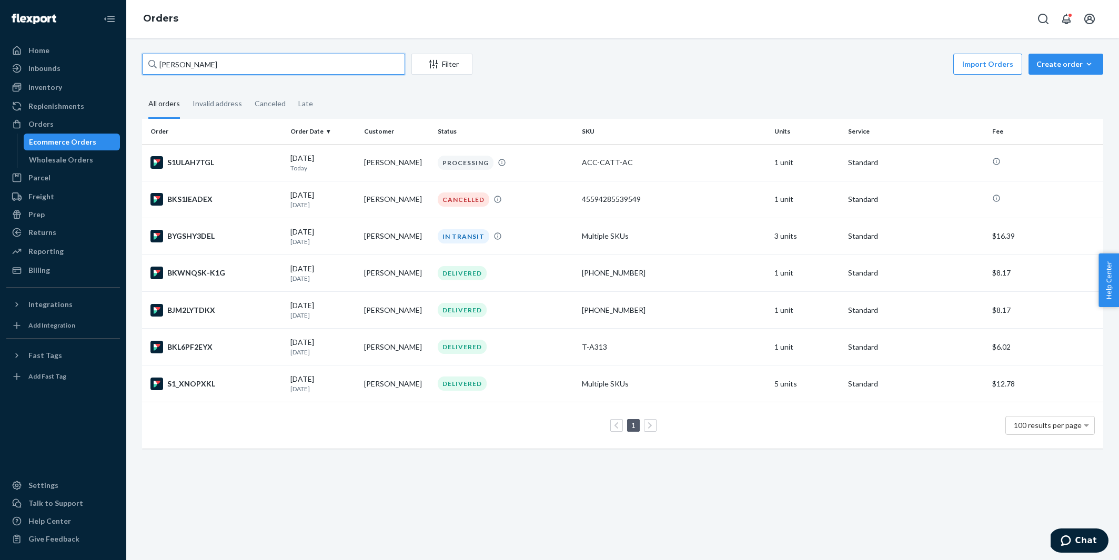
click at [205, 64] on input "[PERSON_NAME]" at bounding box center [273, 64] width 263 height 21
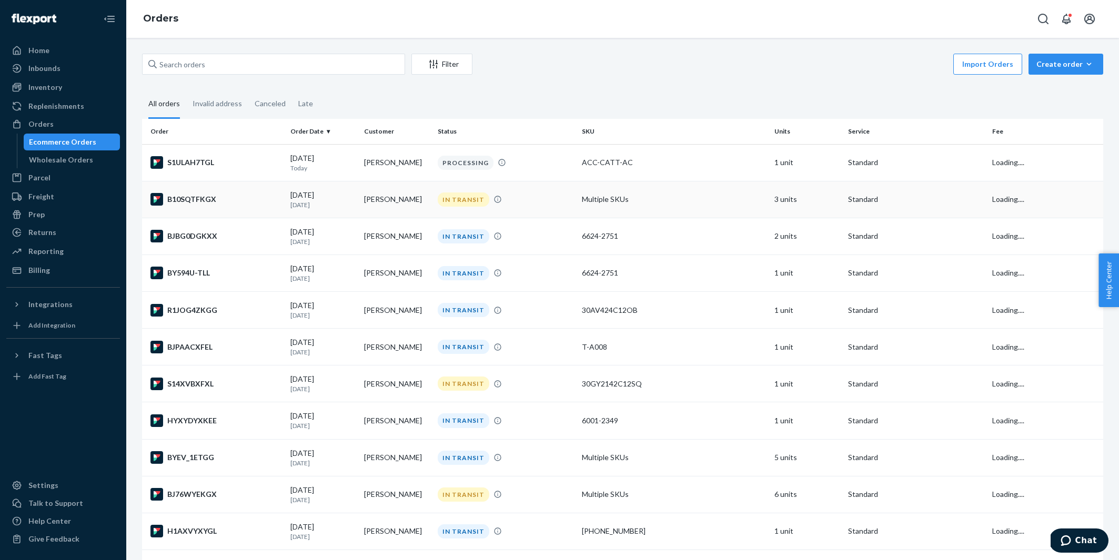
click at [220, 203] on div "B10SQTFKGX" at bounding box center [216, 199] width 132 height 13
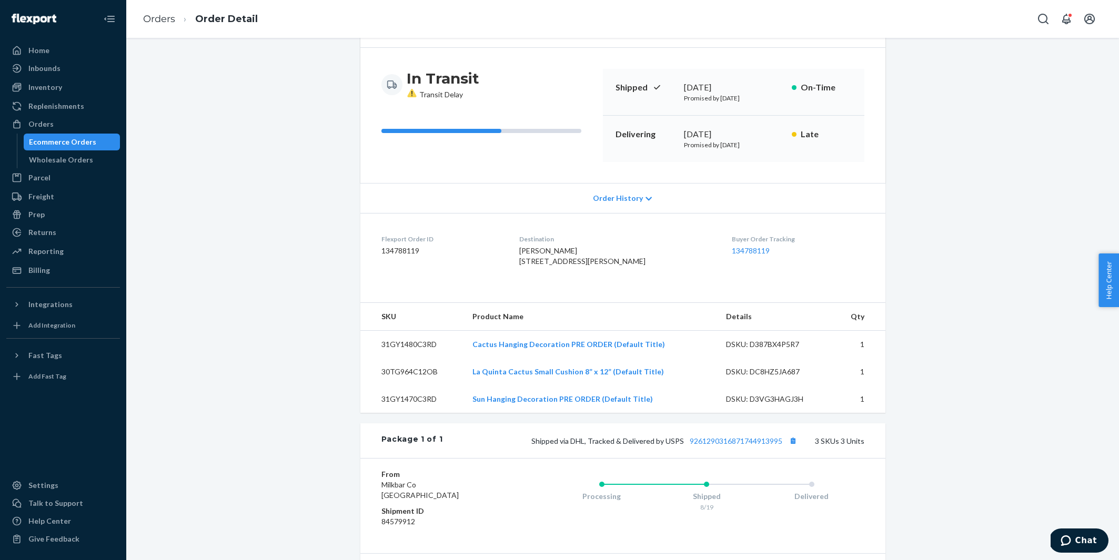
scroll to position [256, 0]
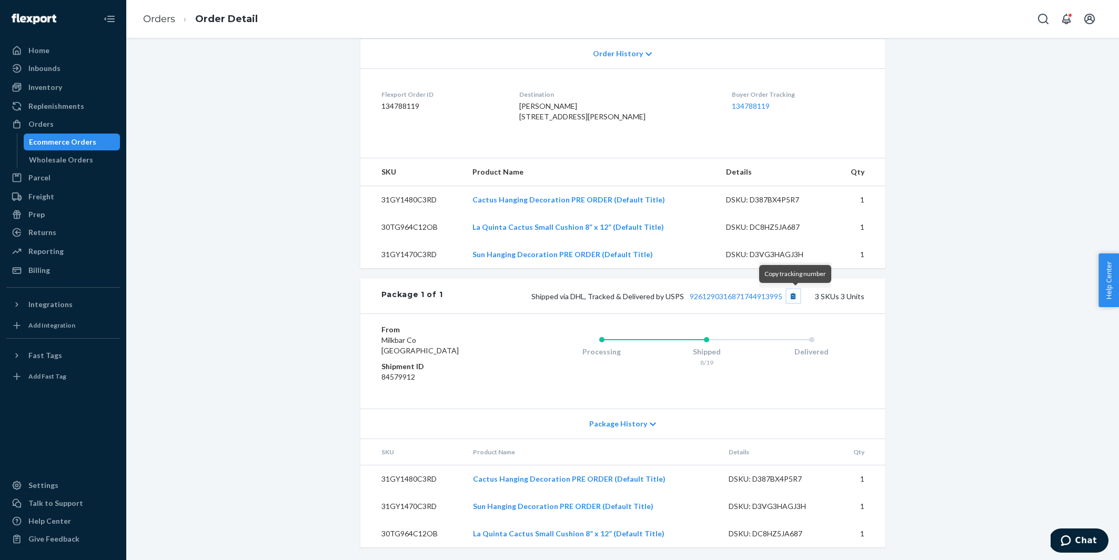
click at [791, 299] on button "Copy tracking number" at bounding box center [793, 296] width 14 height 14
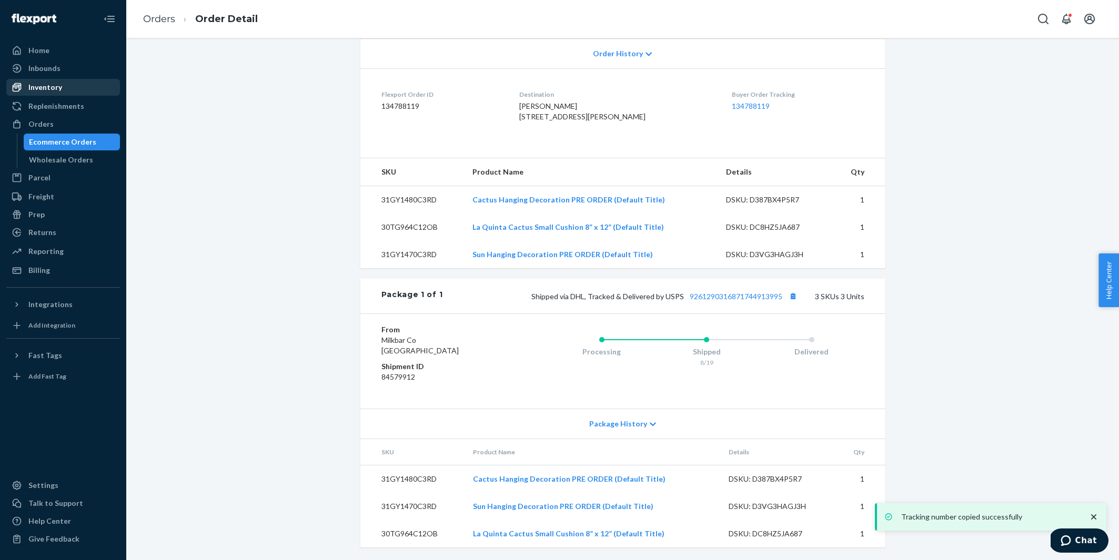
click at [58, 83] on div "Inventory" at bounding box center [45, 87] width 34 height 11
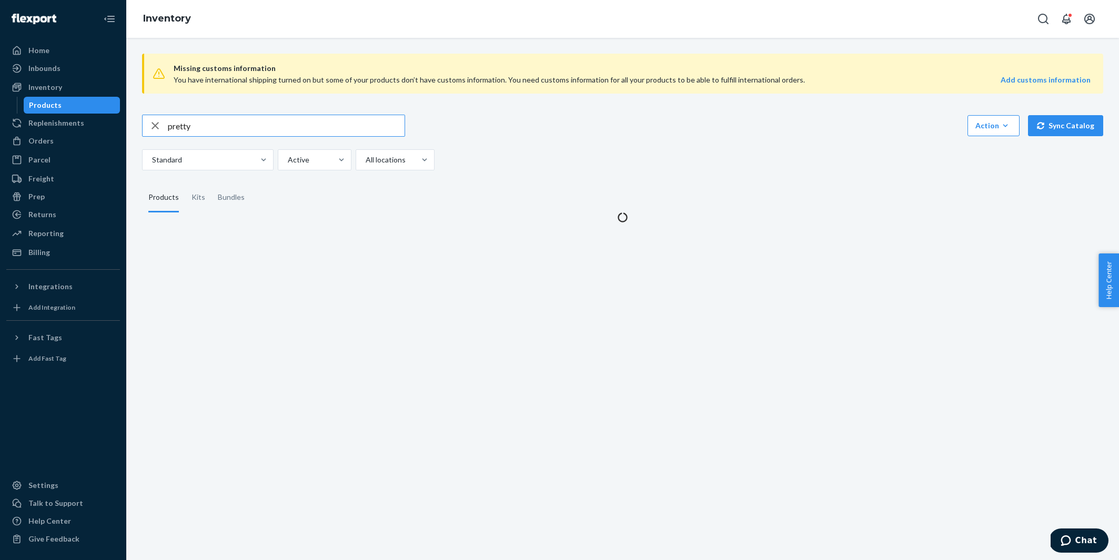
click at [276, 120] on input "pretty" at bounding box center [286, 125] width 237 height 21
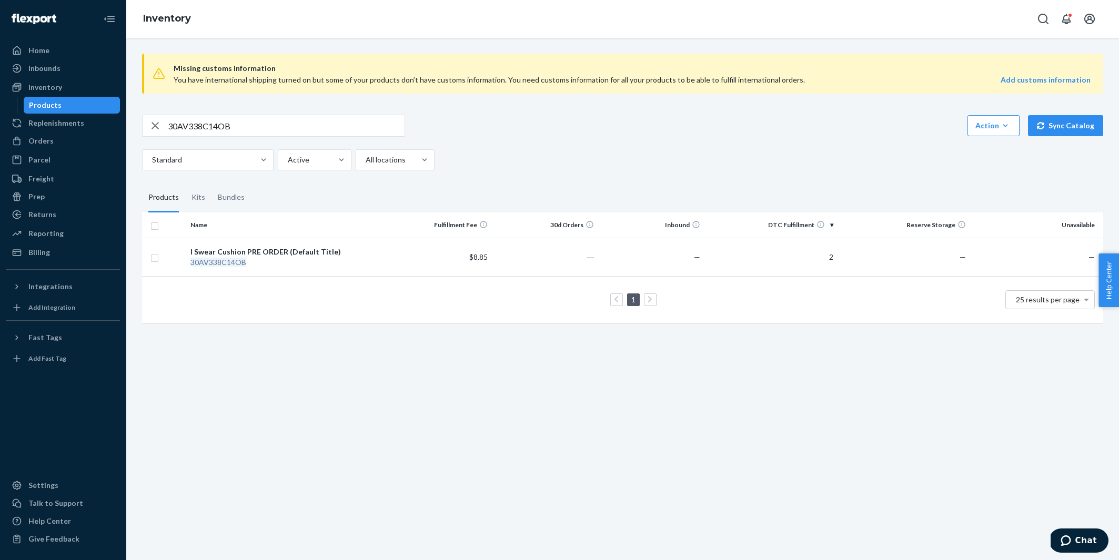
click at [205, 112] on div "Missing customs information You have international shipping turned on but some …" at bounding box center [622, 189] width 977 height 288
click at [197, 124] on input "30AV338C14OB" at bounding box center [286, 125] width 237 height 21
type input "[PERSON_NAME]"
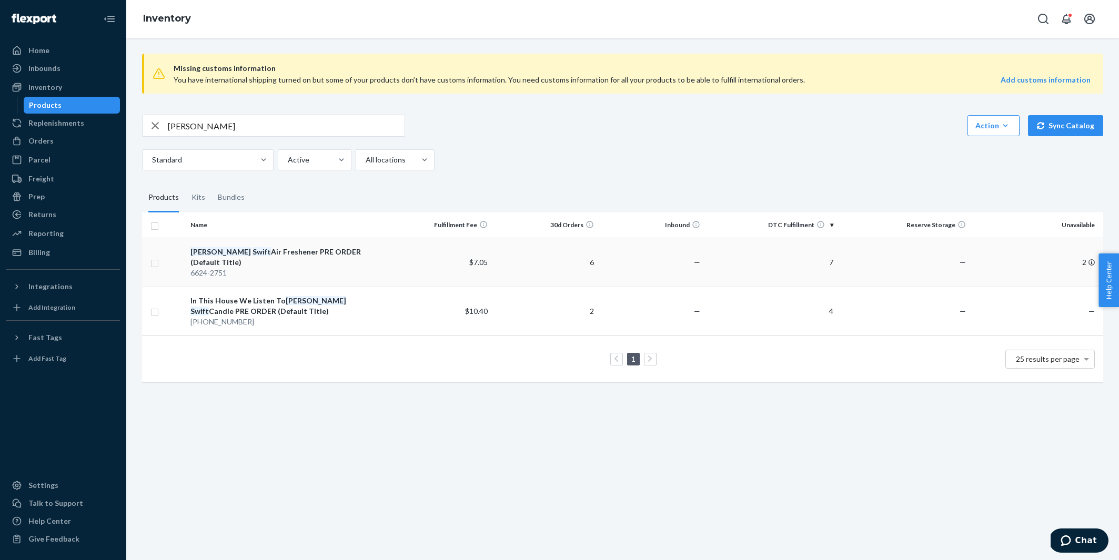
click at [290, 268] on div "6624-2751" at bounding box center [285, 273] width 191 height 11
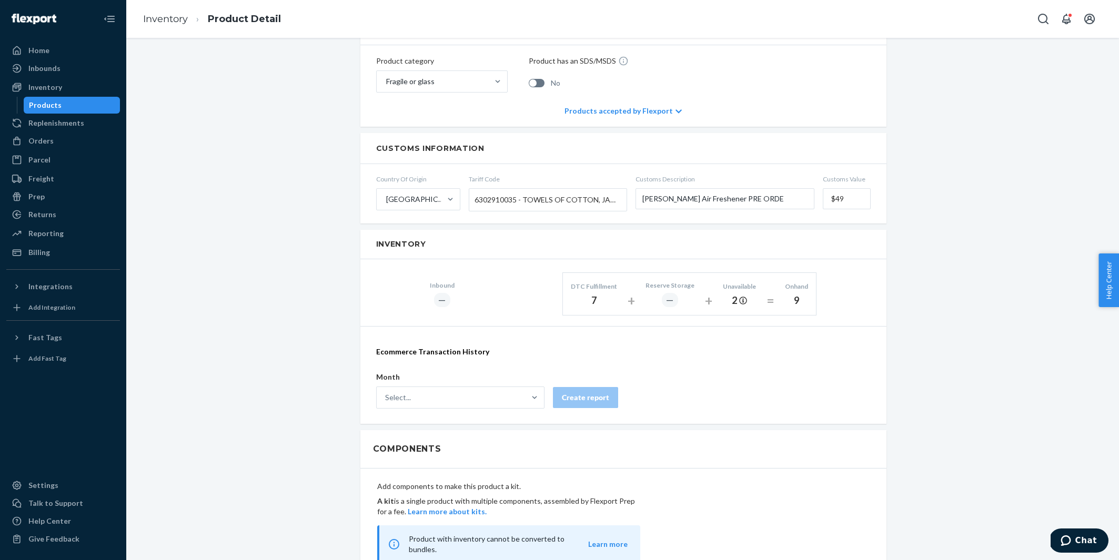
scroll to position [486, 0]
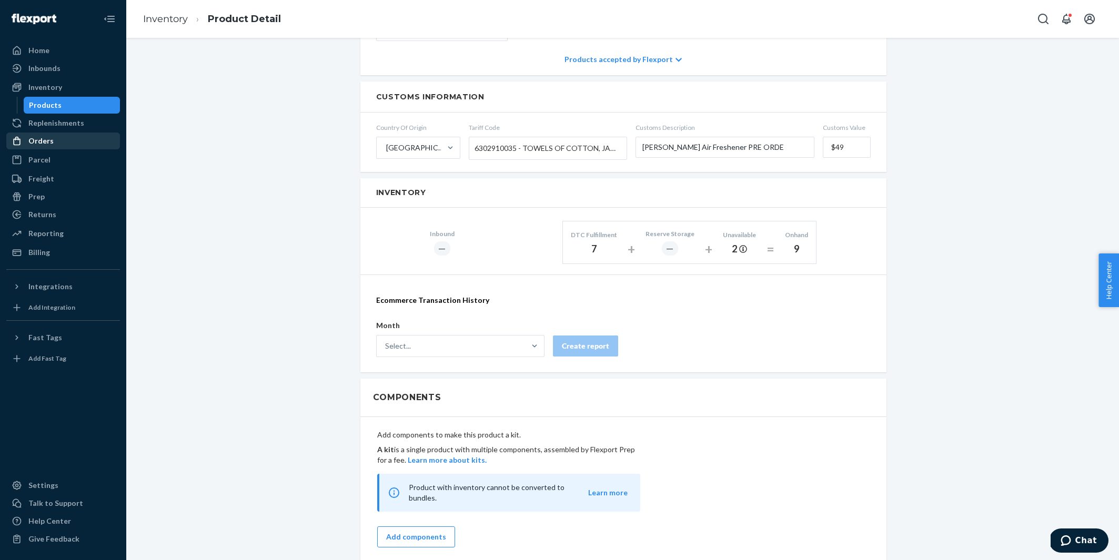
click at [43, 142] on div "Orders" at bounding box center [40, 141] width 25 height 11
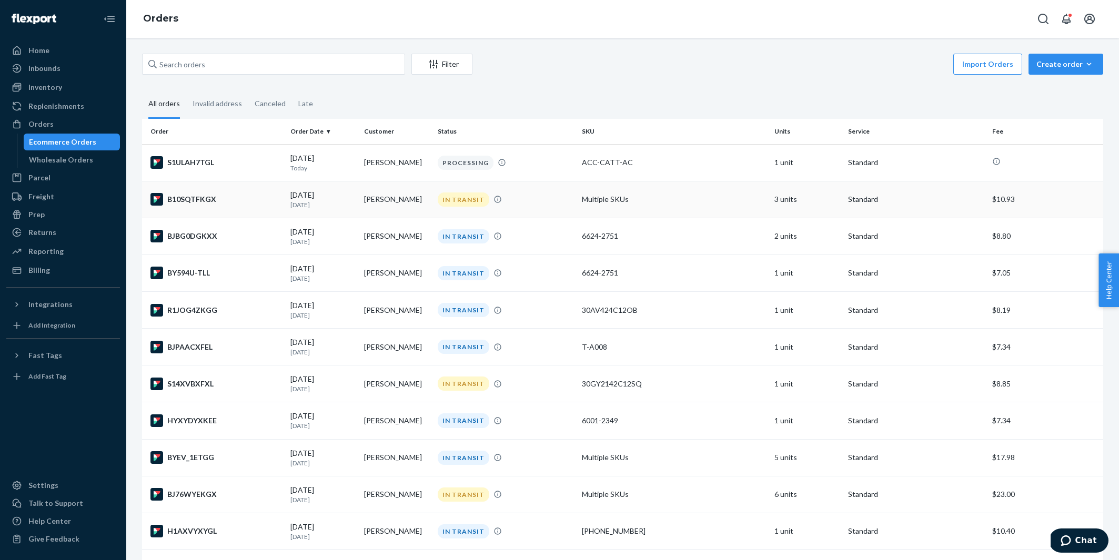
click at [233, 198] on div "B10SQTFKGX" at bounding box center [216, 199] width 132 height 13
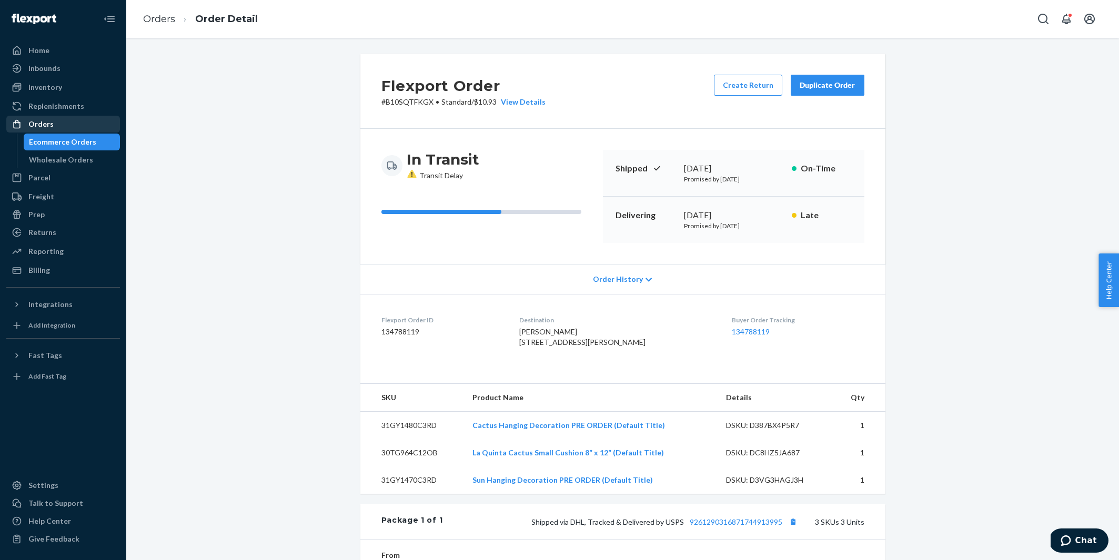
click at [38, 121] on div "Orders" at bounding box center [40, 124] width 25 height 11
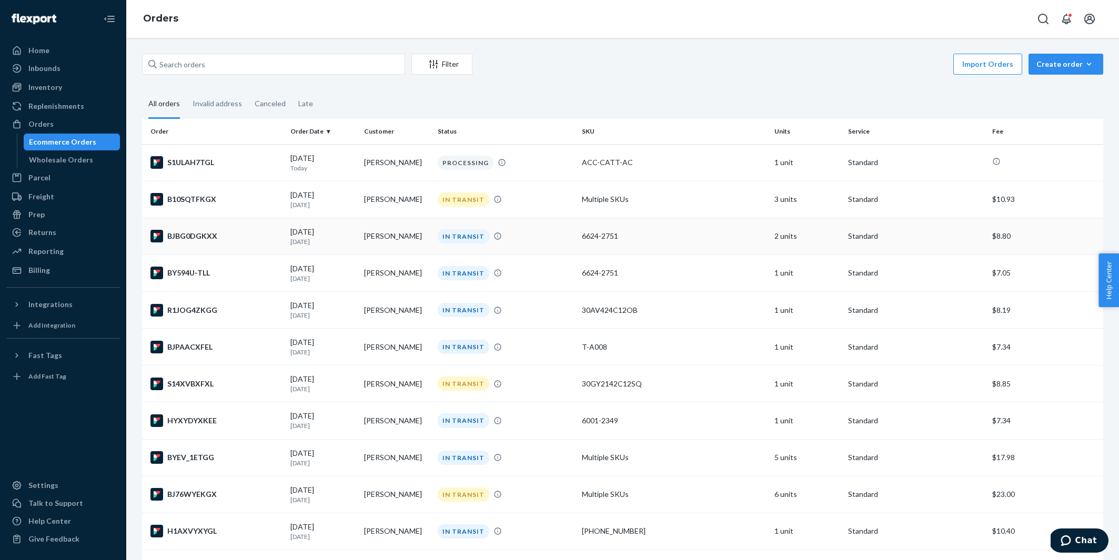
click at [238, 231] on div "BJBG0DGKXX" at bounding box center [216, 236] width 132 height 13
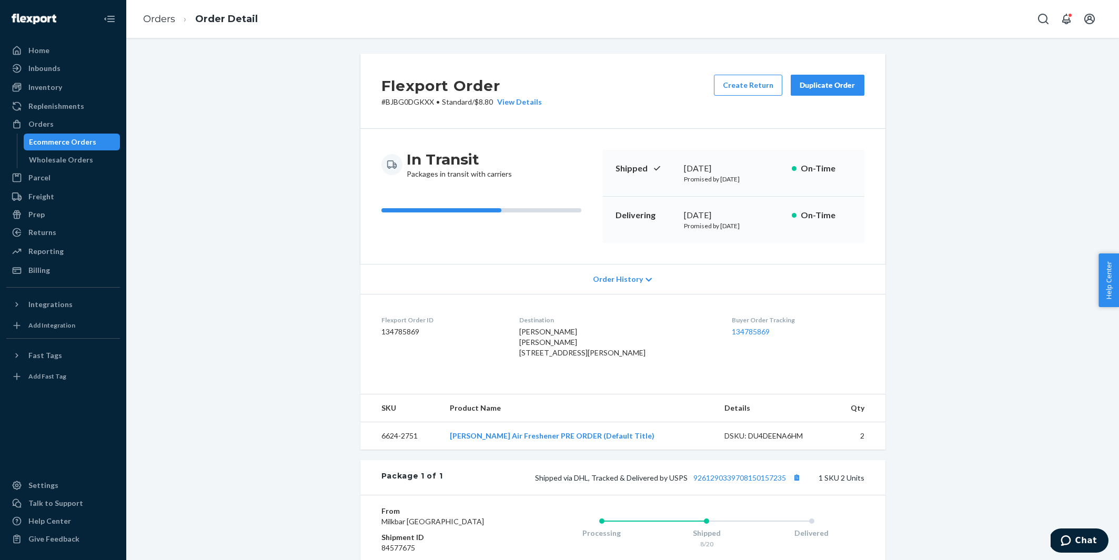
click at [563, 333] on span "[PERSON_NAME] [PERSON_NAME] [STREET_ADDRESS][PERSON_NAME]" at bounding box center [582, 342] width 126 height 30
copy span "[PERSON_NAME]"
click at [796, 484] on button "Copy tracking number" at bounding box center [797, 478] width 14 height 14
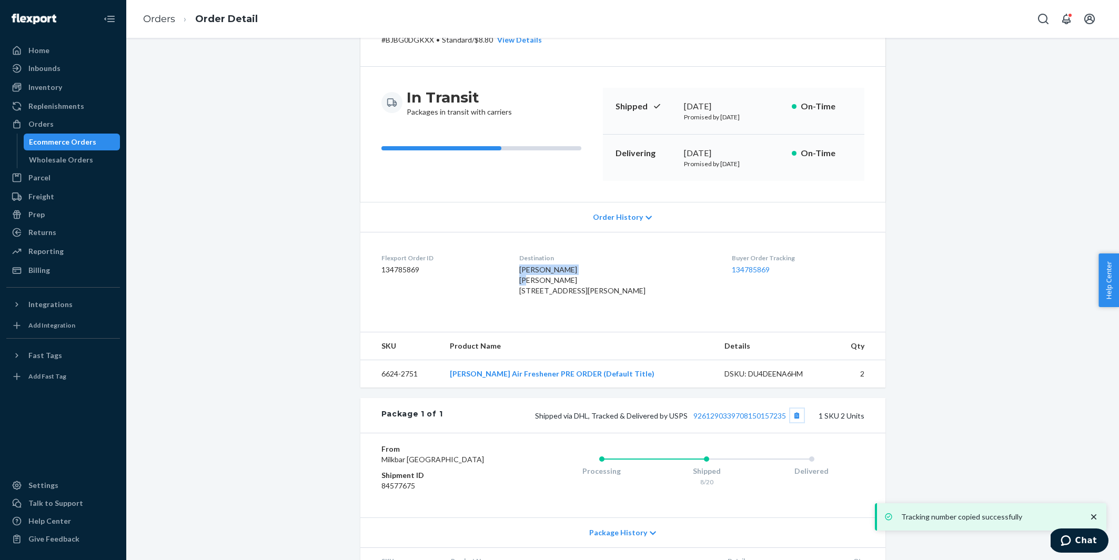
scroll to position [147, 0]
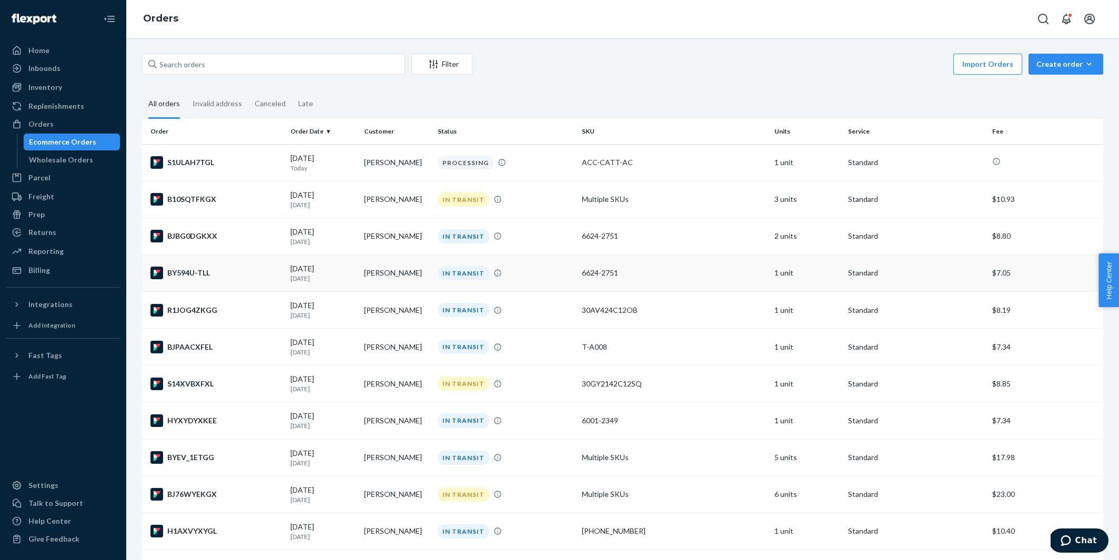
click at [239, 266] on td "BY594U-TLL" at bounding box center [214, 273] width 144 height 37
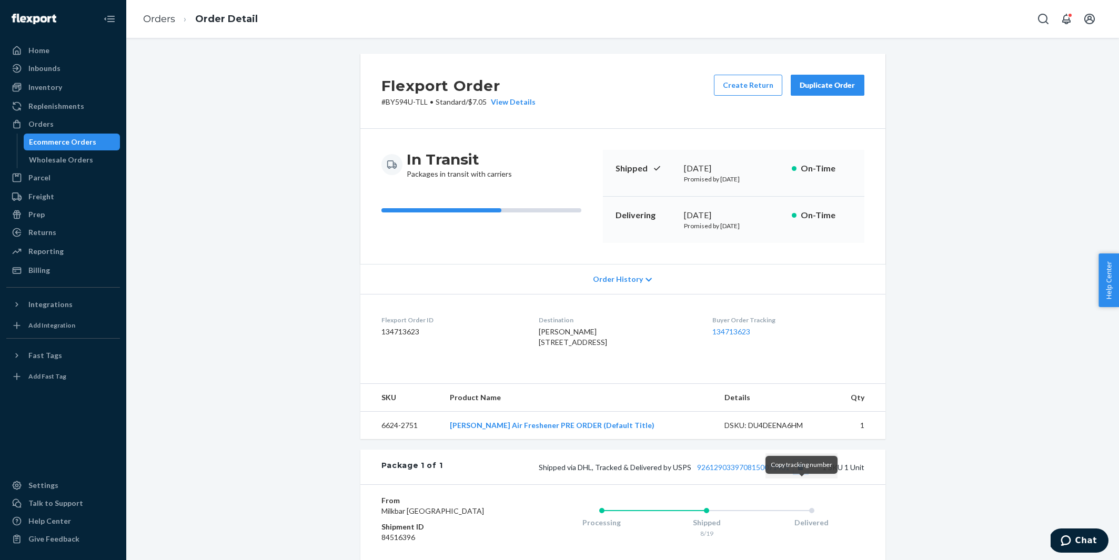
click at [800, 474] on button "Copy tracking number" at bounding box center [801, 467] width 14 height 14
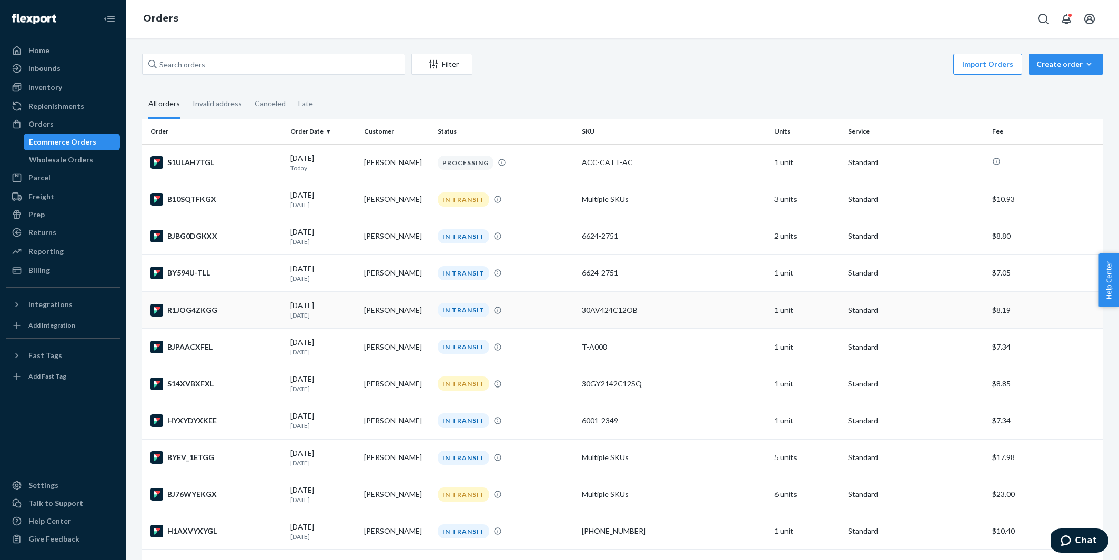
click at [238, 309] on div "R1JOG4ZKGG" at bounding box center [216, 310] width 132 height 13
click at [66, 70] on div "Inbounds" at bounding box center [63, 68] width 112 height 15
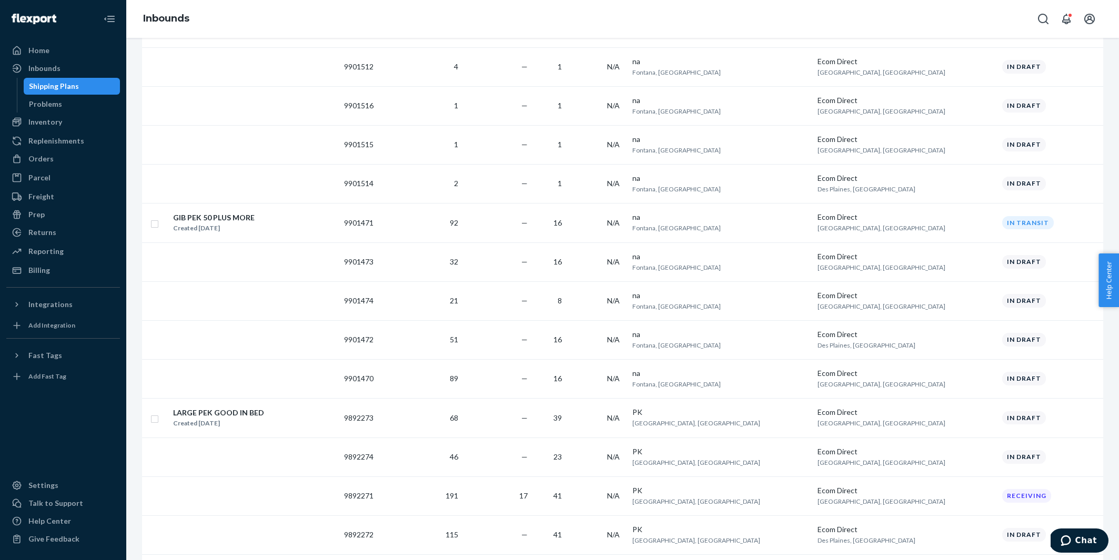
scroll to position [147, 0]
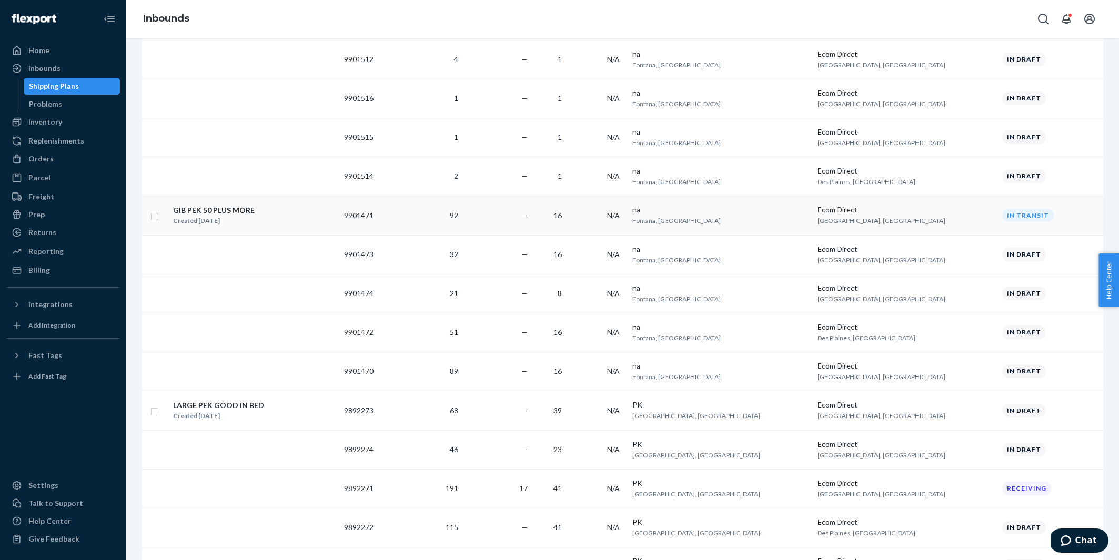
click at [316, 205] on div "GIB PEK 50 PLUS MORE Created [DATE]" at bounding box center [254, 216] width 163 height 22
